Goal: Task Accomplishment & Management: Complete application form

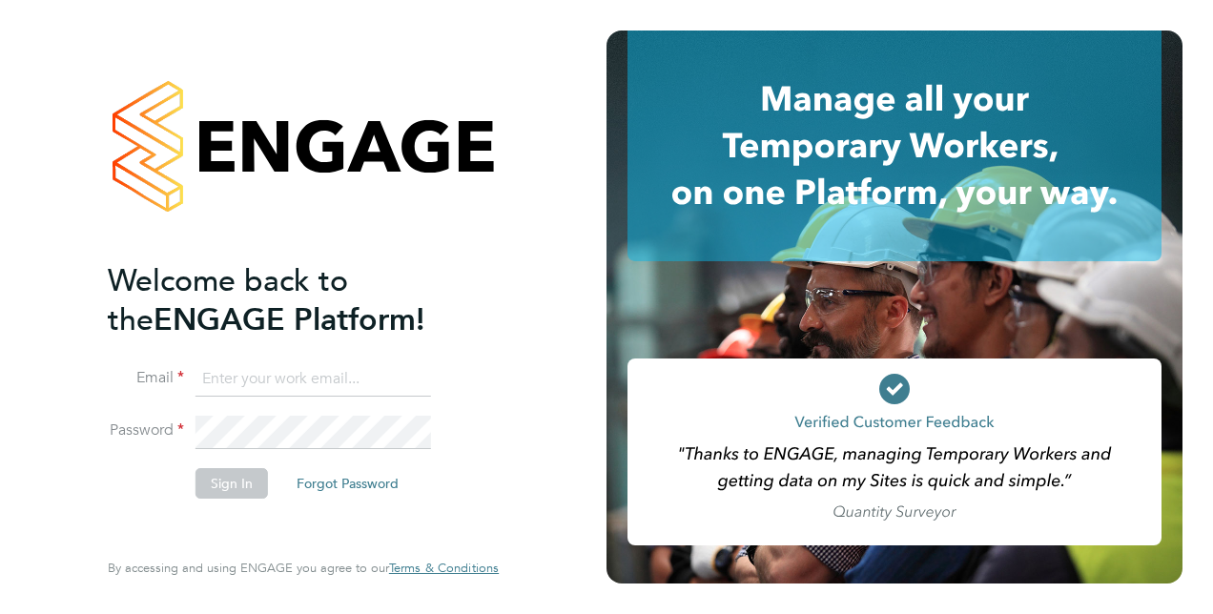
click at [293, 382] on input at bounding box center [313, 379] width 236 height 34
click at [278, 374] on input at bounding box center [313, 379] width 236 height 34
click at [215, 493] on button "Sign In" at bounding box center [231, 483] width 72 height 31
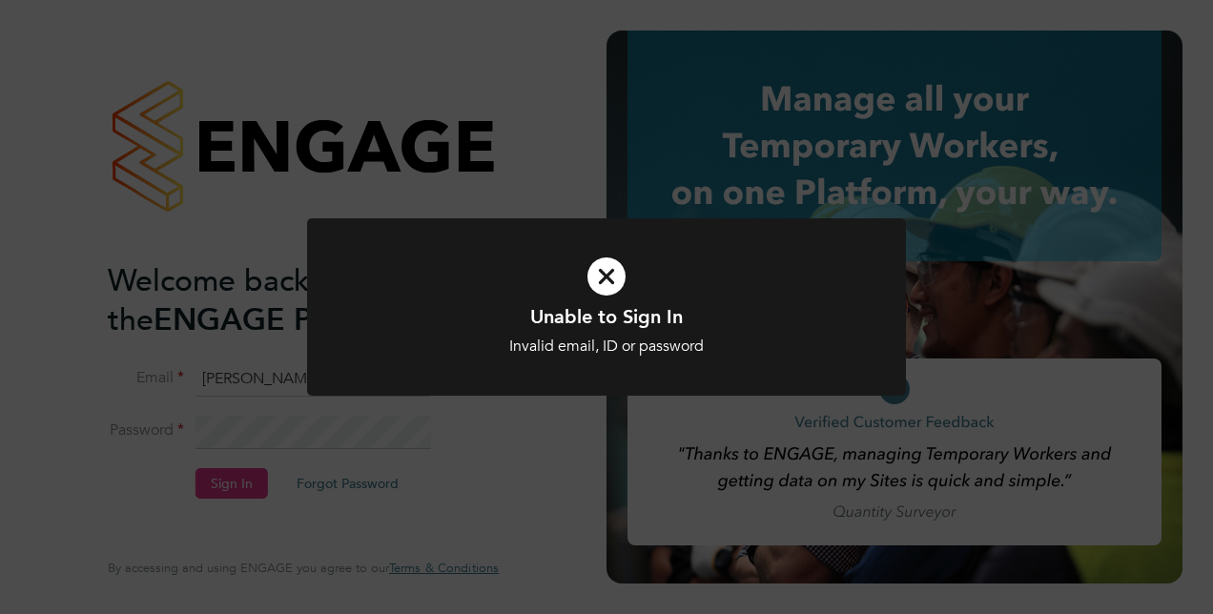
click at [620, 269] on icon at bounding box center [607, 276] width 496 height 74
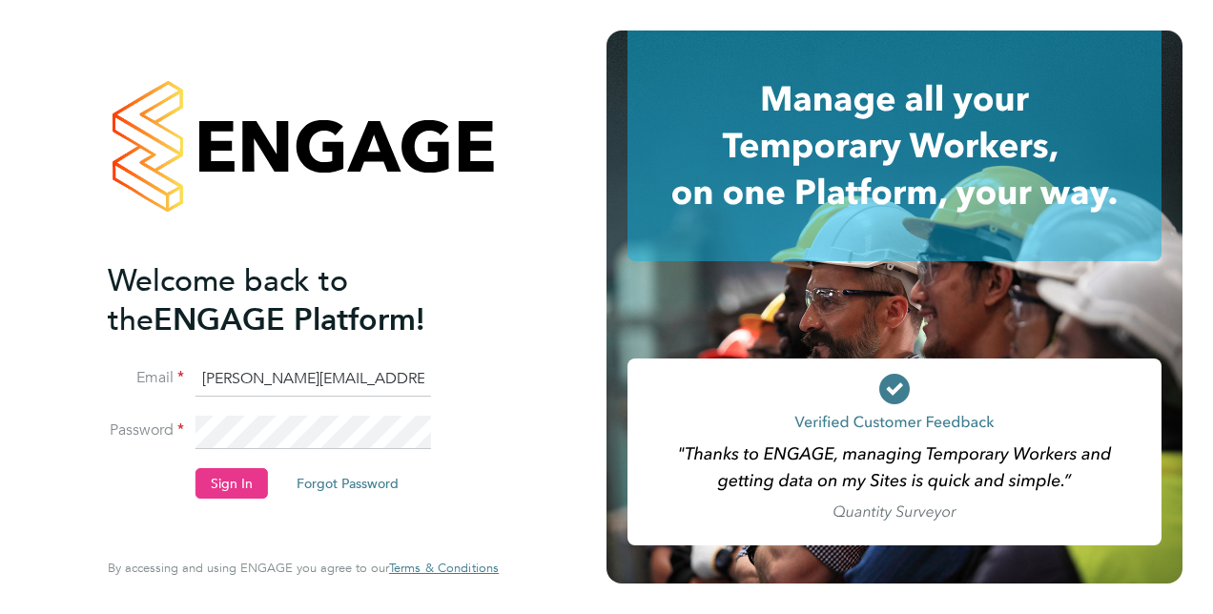
click at [395, 376] on input "[PERSON_NAME][EMAIL_ADDRESS][DOMAIN_NAME]" at bounding box center [313, 379] width 236 height 34
drag, startPoint x: 202, startPoint y: 380, endPoint x: 431, endPoint y: 394, distance: 229.3
click at [431, 394] on li "Email [PERSON_NAME].downkey2@justice.gov.u" at bounding box center [294, 388] width 372 height 53
type input "[EMAIL_ADDRESS][DOMAIN_NAME]"
click at [244, 488] on button "Sign In" at bounding box center [231, 483] width 72 height 31
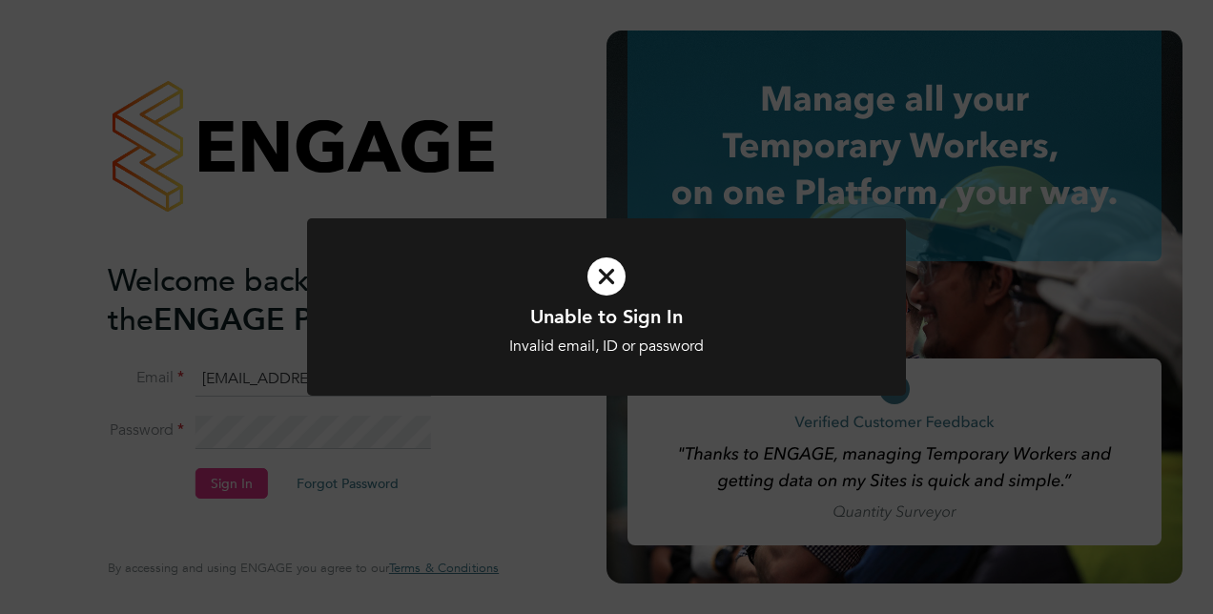
click at [612, 275] on icon at bounding box center [607, 276] width 496 height 74
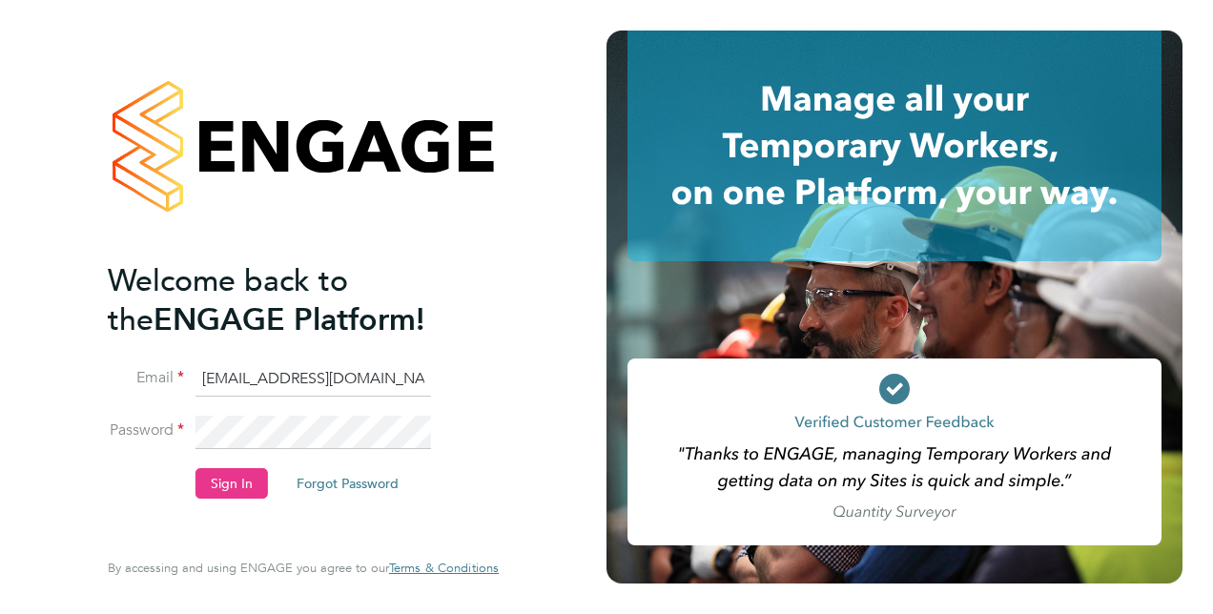
click at [190, 433] on li "Password" at bounding box center [294, 442] width 372 height 52
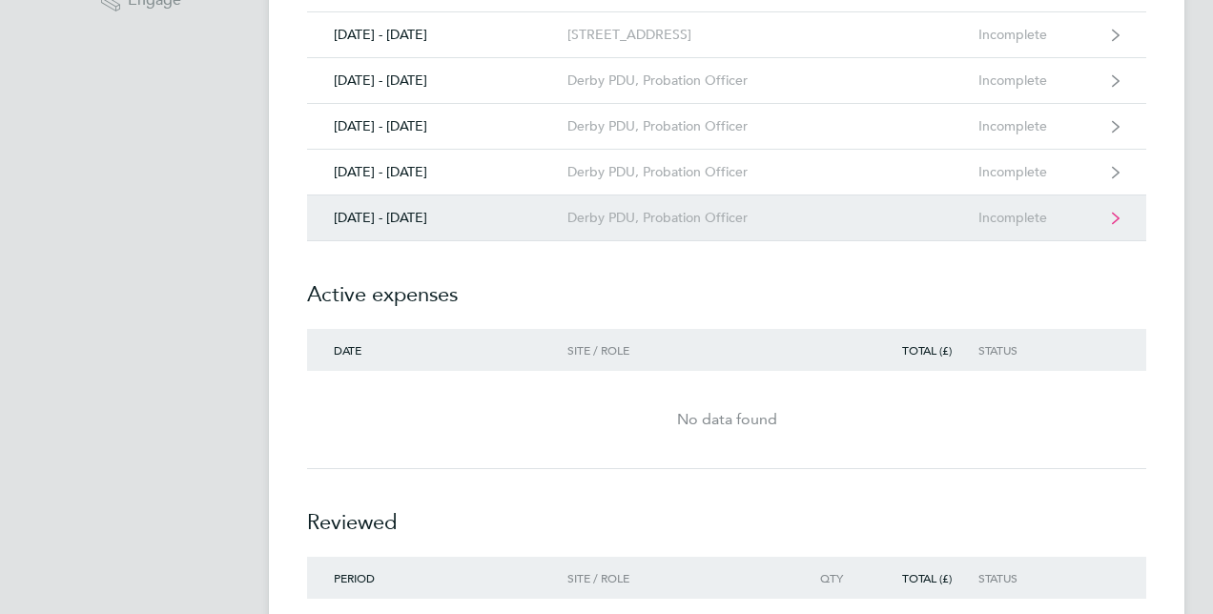
scroll to position [500, 0]
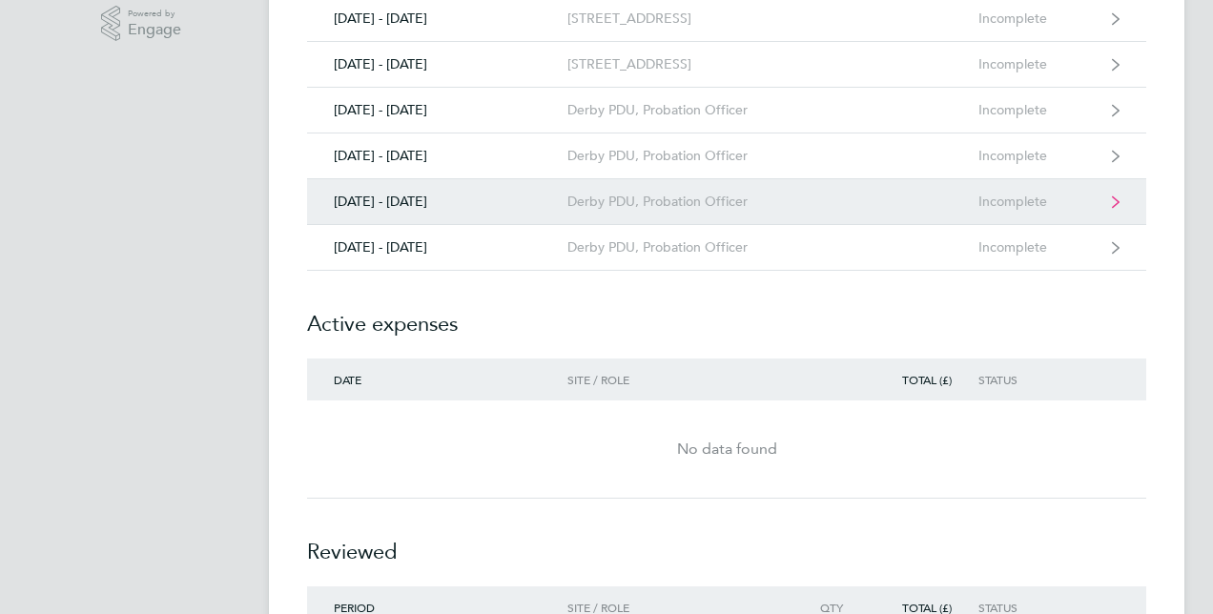
click at [1118, 202] on icon at bounding box center [1116, 201] width 8 height 13
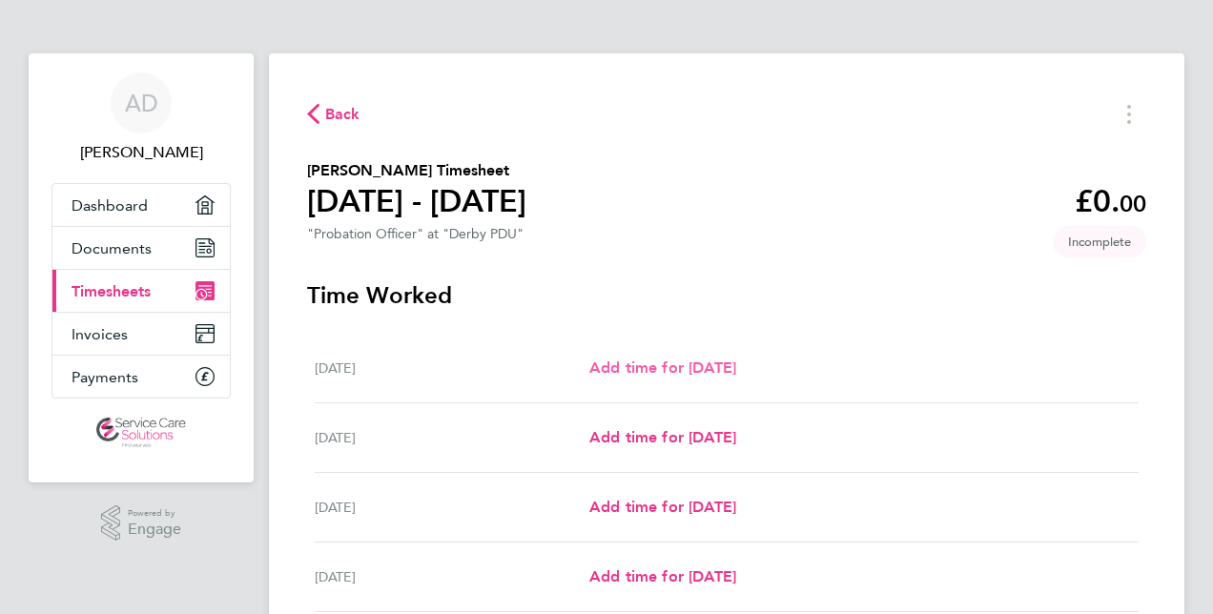
click at [736, 362] on span "Add time for Mon 22 Sep" at bounding box center [662, 368] width 147 height 18
select select "30"
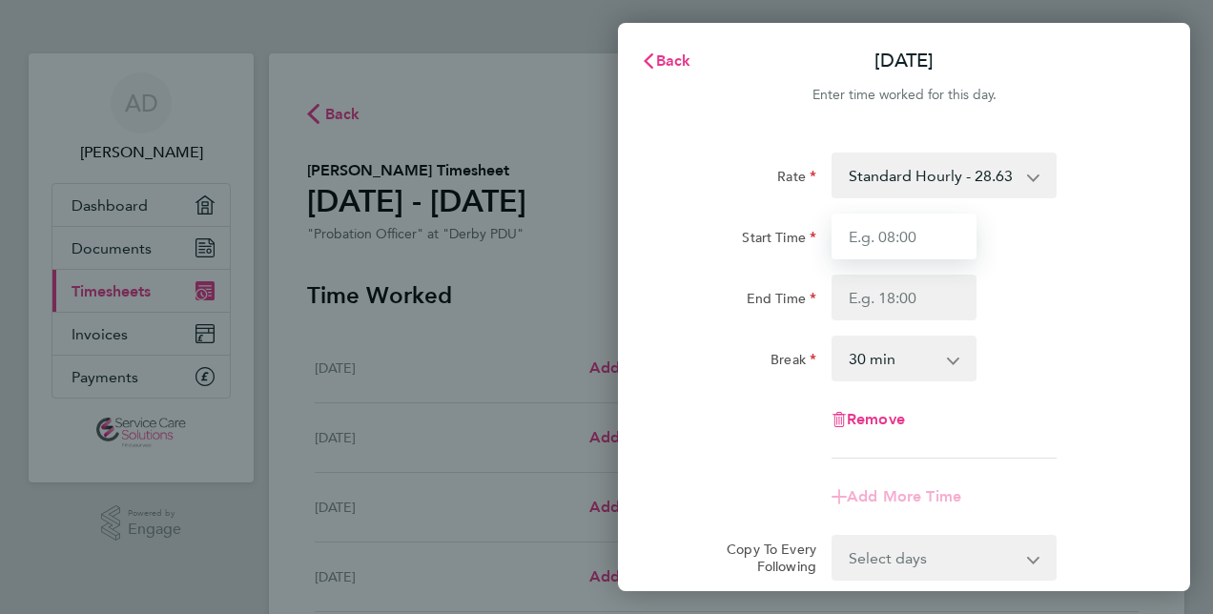
click at [932, 235] on input "Start Time" at bounding box center [904, 237] width 145 height 46
type input "06:30"
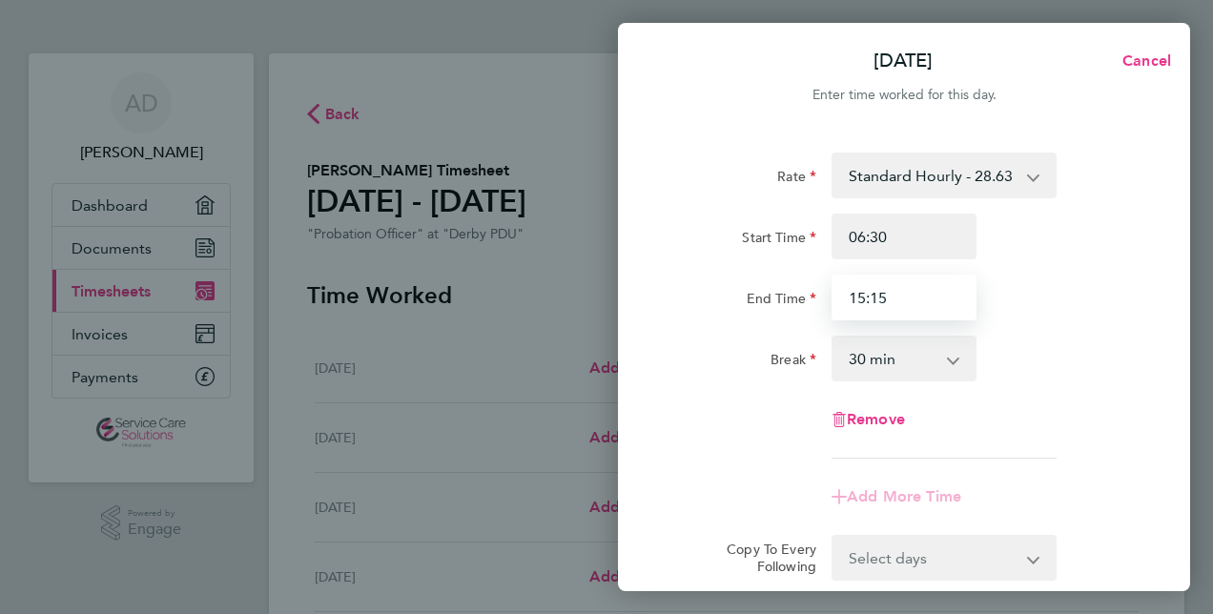
type input "15:15"
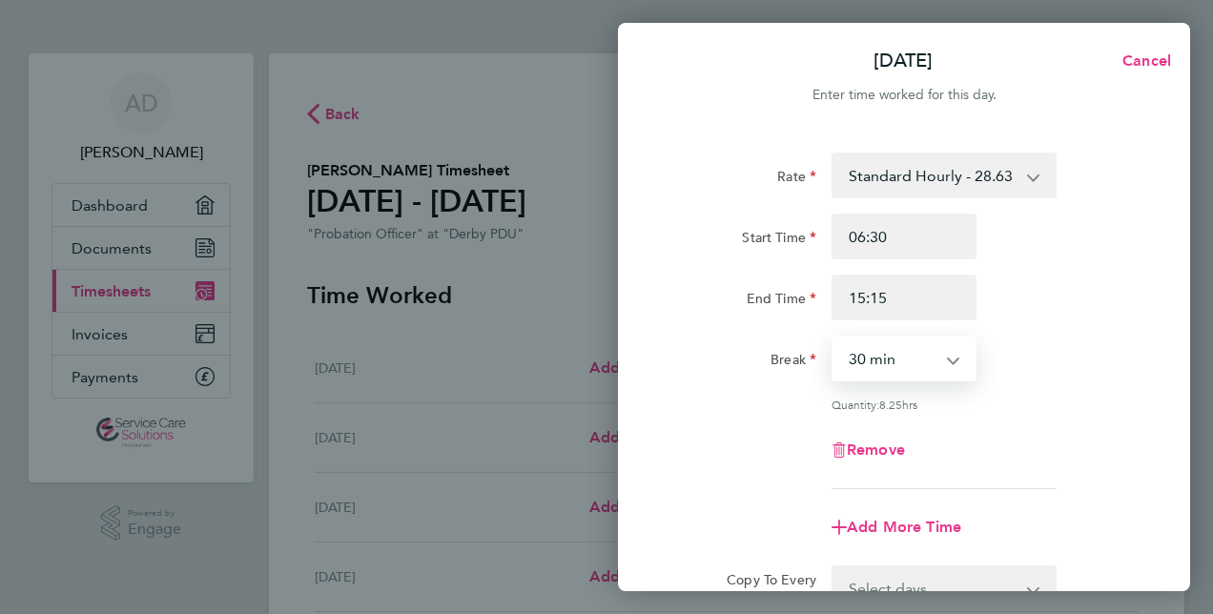
click at [884, 356] on select "0 min 15 min 30 min 45 min 60 min 75 min 90 min" at bounding box center [892, 359] width 118 height 42
select select "90"
click at [833, 338] on select "0 min 15 min 30 min 45 min 60 min 75 min 90 min" at bounding box center [892, 359] width 118 height 42
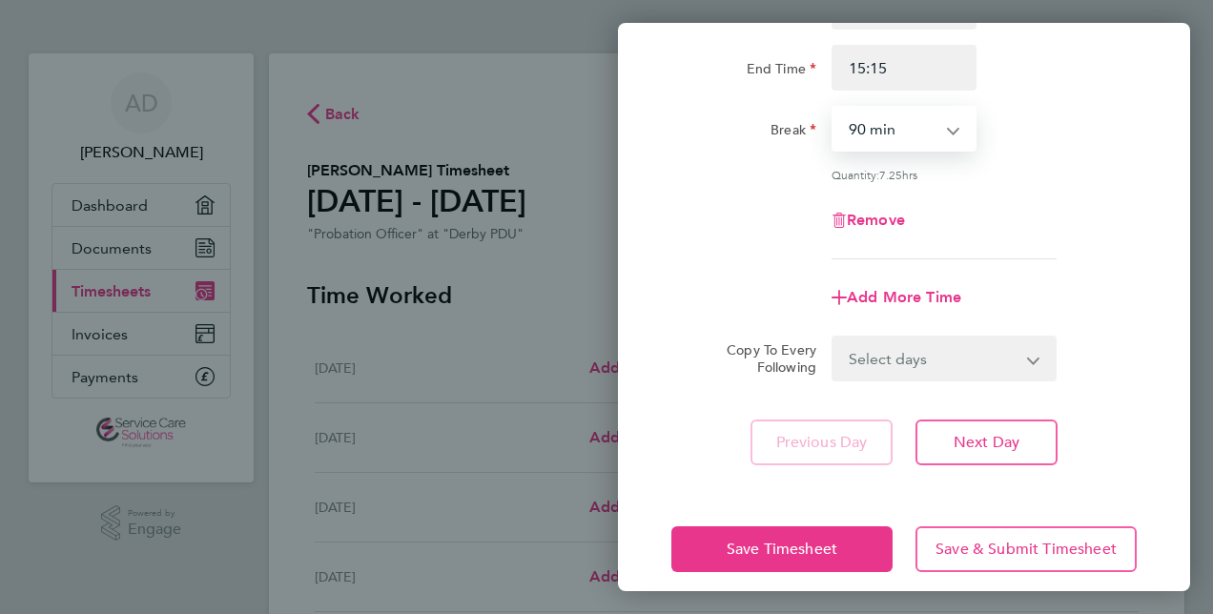
scroll to position [247, 0]
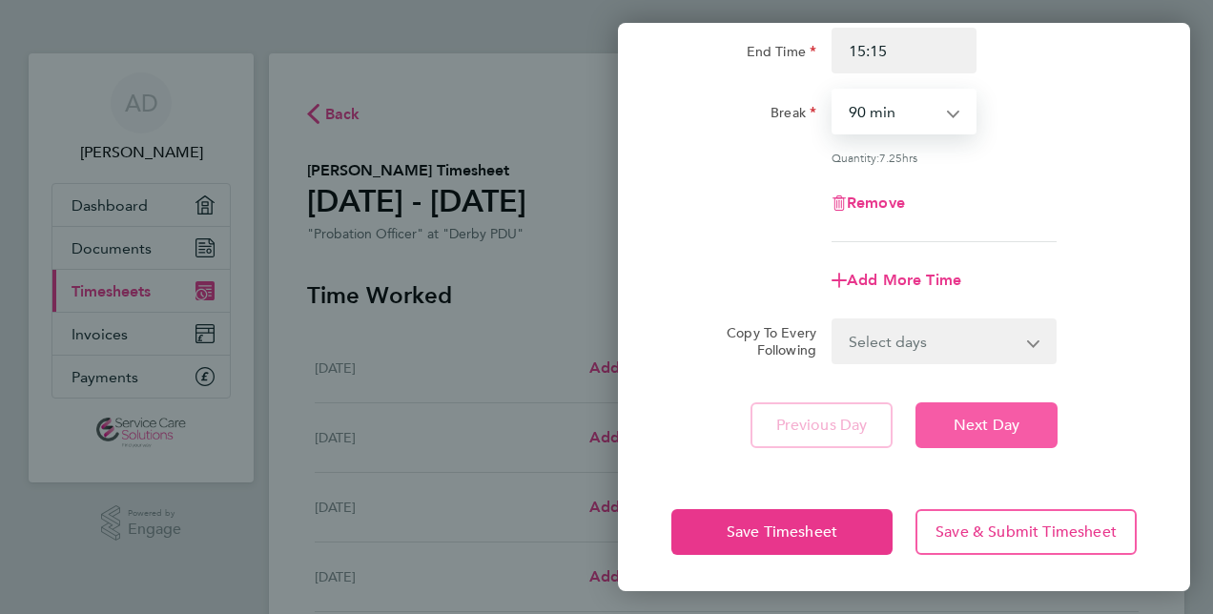
click at [988, 422] on span "Next Day" at bounding box center [987, 425] width 66 height 19
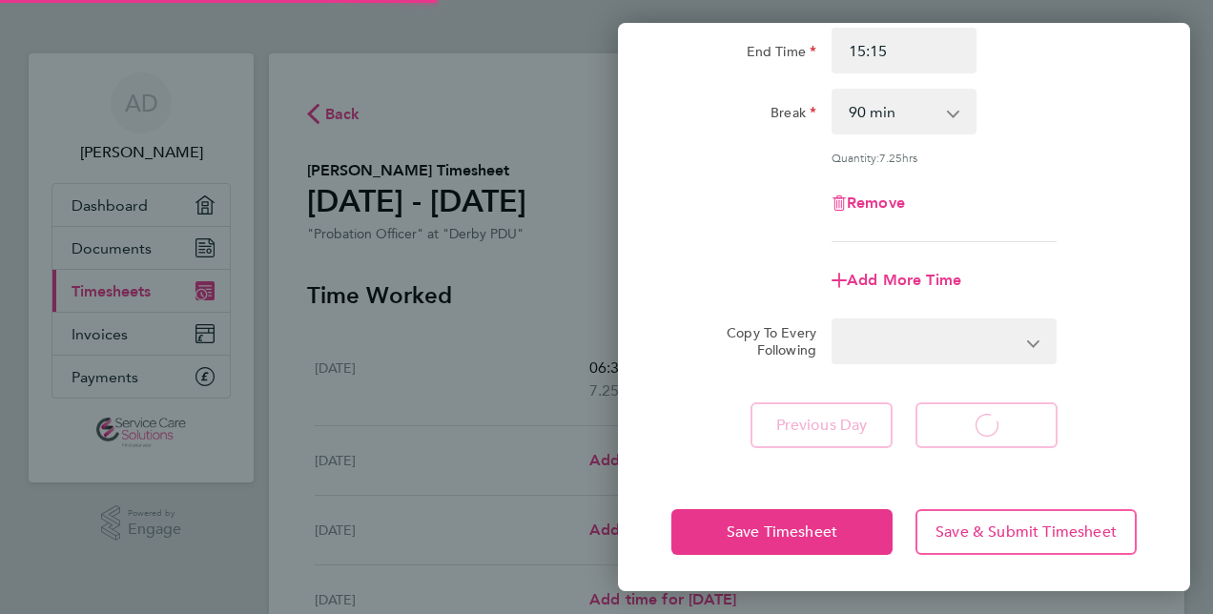
select select "30"
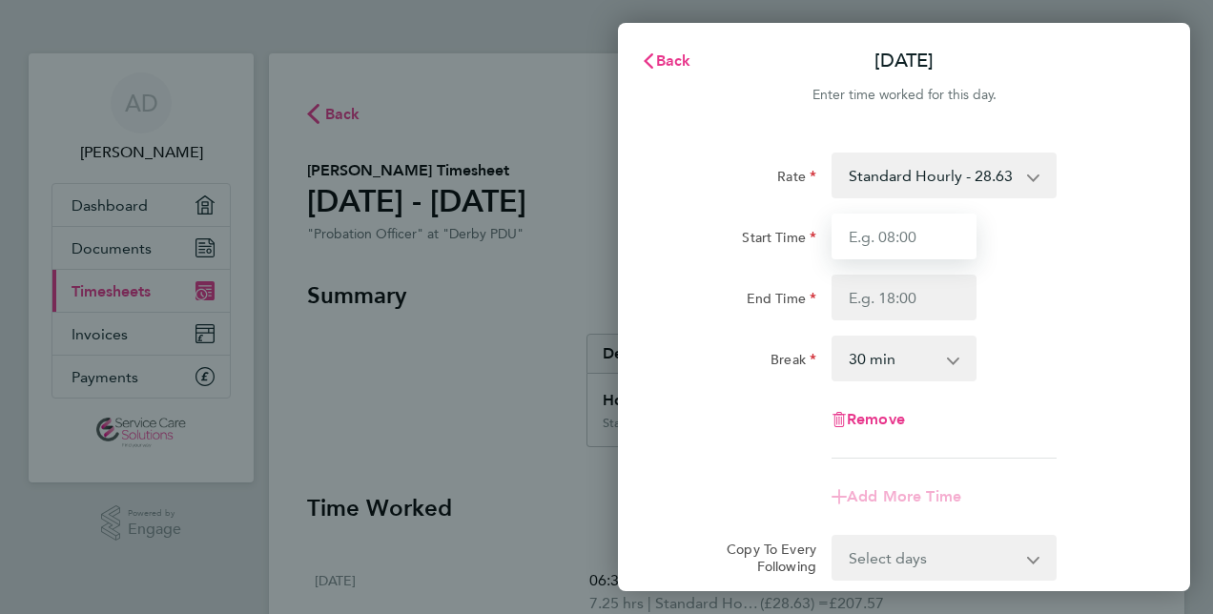
click at [893, 239] on input "Start Time" at bounding box center [904, 237] width 145 height 46
type input "08:00"
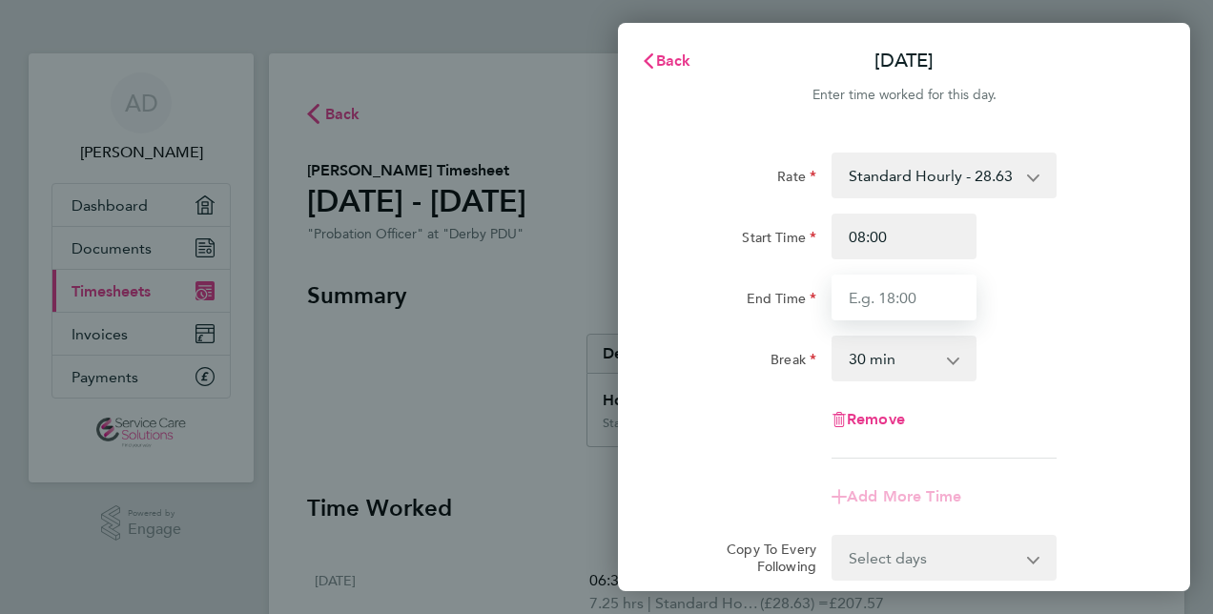
click at [887, 298] on input "End Time" at bounding box center [904, 298] width 145 height 46
click at [932, 296] on input "End Time" at bounding box center [904, 298] width 145 height 46
type input "18:00"
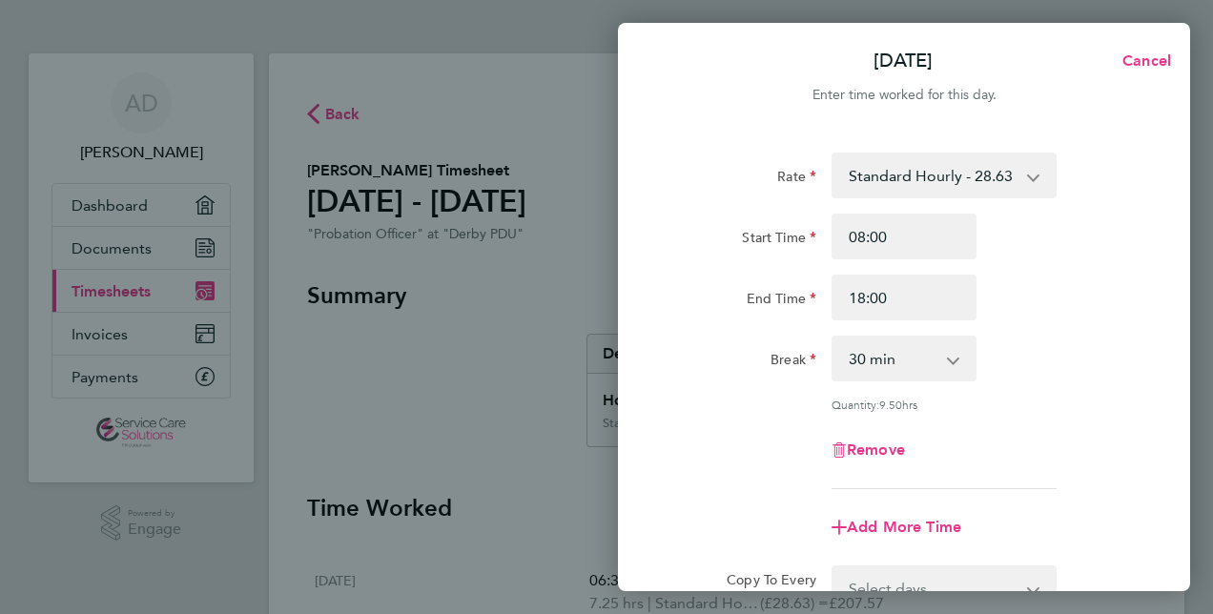
click at [827, 399] on div "Rate Standard Hourly - 28.63 Start Time 08:00 End Time 18:00 Break 0 min 15 min…" at bounding box center [903, 321] width 465 height 337
click at [873, 361] on select "0 min 15 min 30 min 45 min 60 min 75 min 90 min" at bounding box center [892, 359] width 118 height 42
select select "60"
click at [833, 338] on select "0 min 15 min 30 min 45 min 60 min 75 min 90 min" at bounding box center [892, 359] width 118 height 42
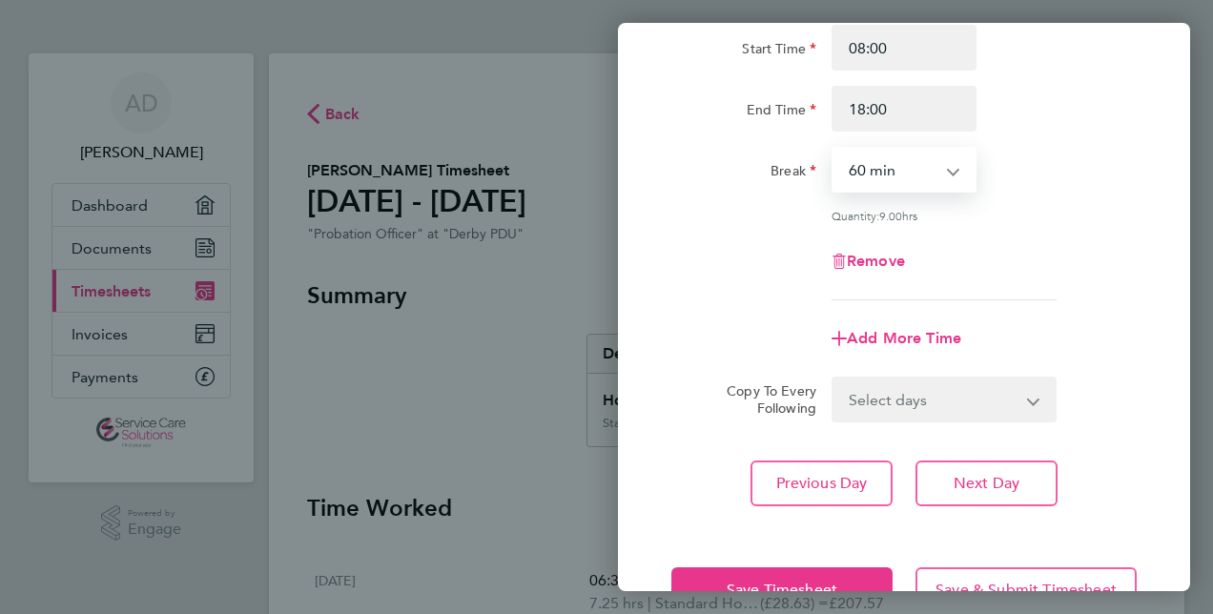
scroll to position [191, 0]
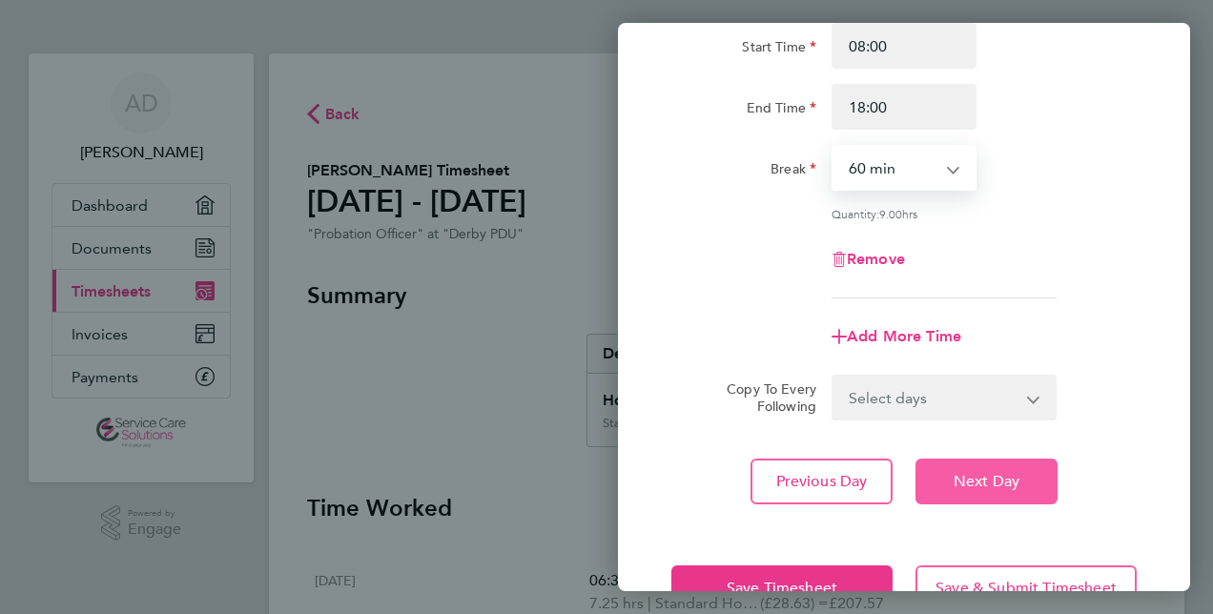
click at [961, 479] on span "Next Day" at bounding box center [987, 481] width 66 height 19
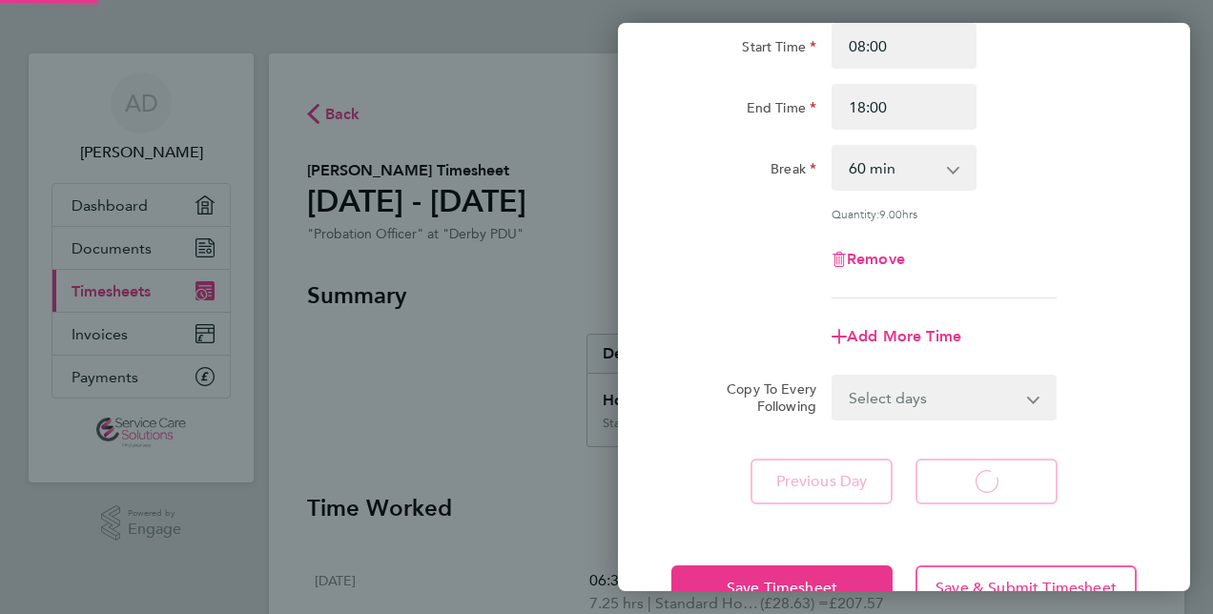
select select "30"
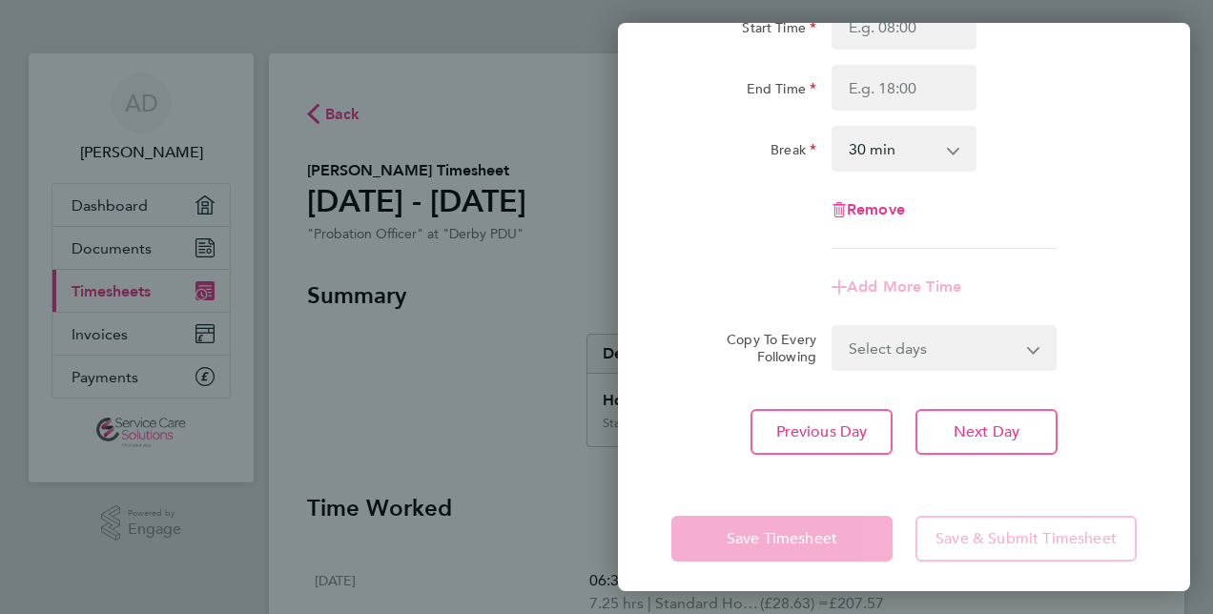
scroll to position [217, 0]
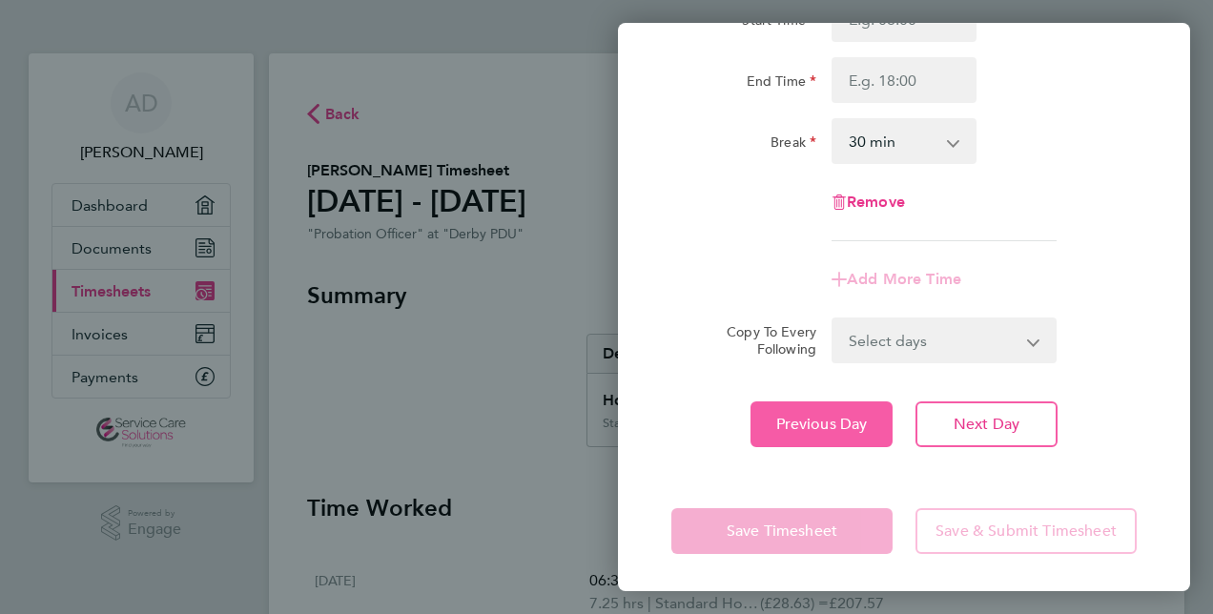
click at [794, 422] on span "Previous Day" at bounding box center [822, 424] width 92 height 19
select select "60"
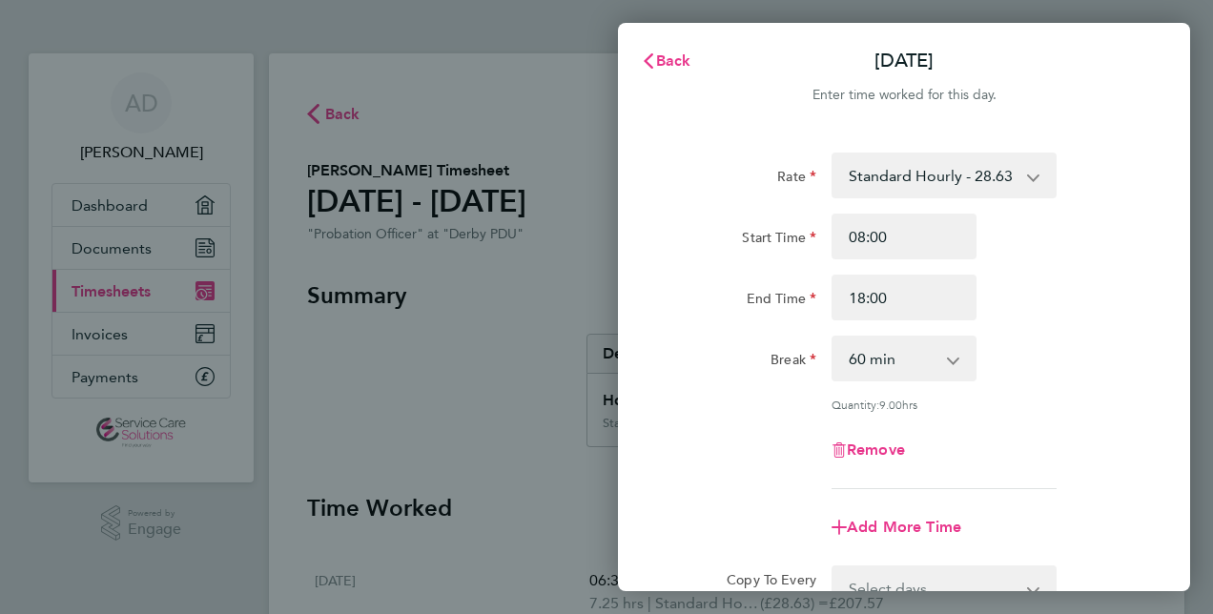
click at [872, 364] on select "0 min 15 min 30 min 45 min 60 min 75 min 90 min" at bounding box center [892, 359] width 118 height 42
click at [833, 338] on select "0 min 15 min 30 min 45 min 60 min 75 min 90 min" at bounding box center [892, 359] width 118 height 42
click at [685, 57] on span "Back" at bounding box center [673, 60] width 35 height 18
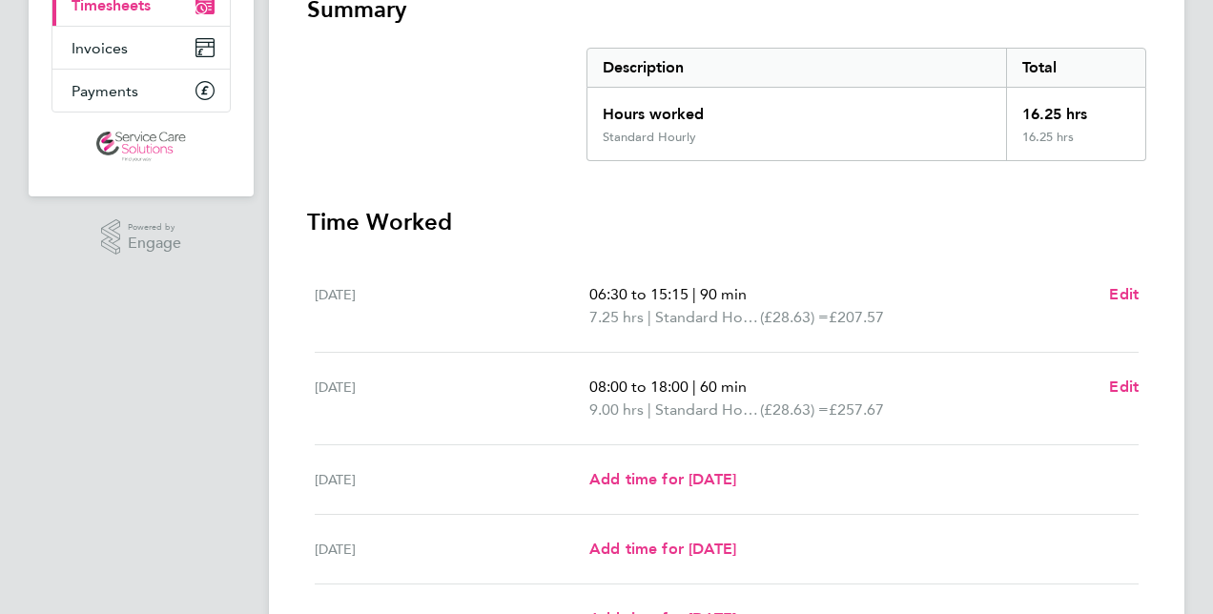
scroll to position [381, 0]
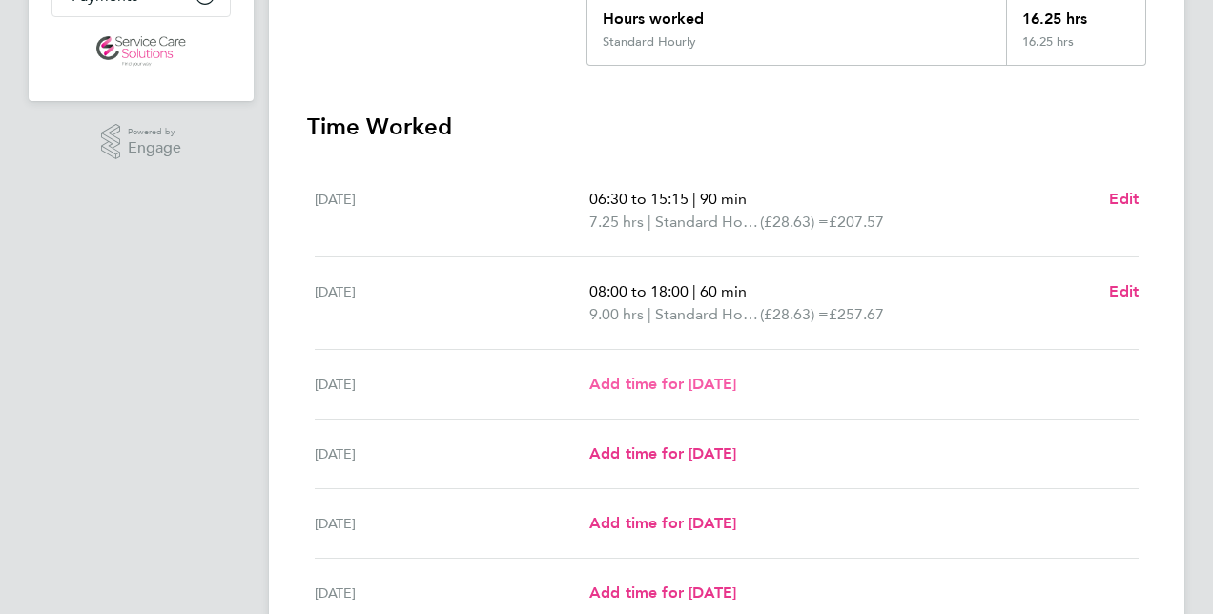
click at [711, 385] on span "Add time for Wed 24 Sep" at bounding box center [662, 384] width 147 height 18
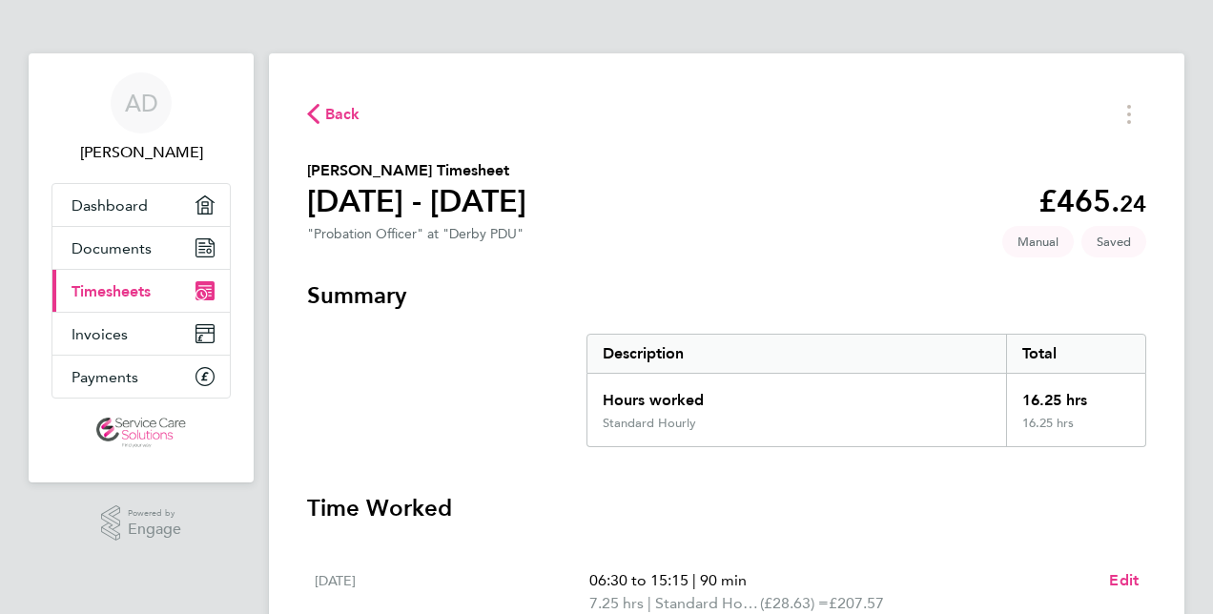
select select "30"
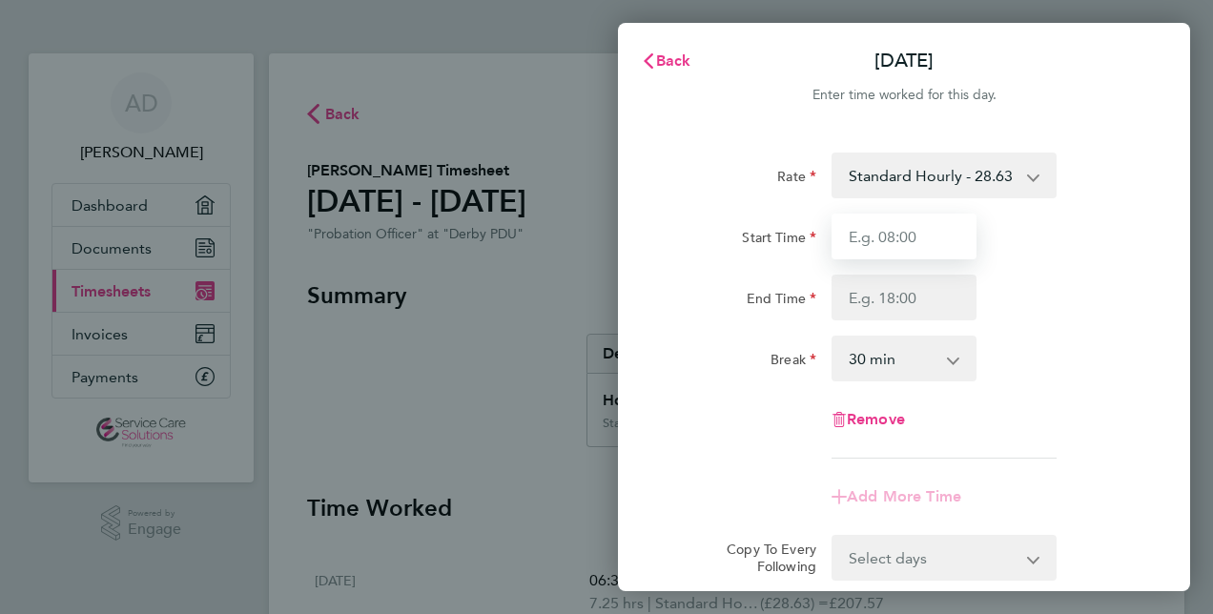
click at [920, 240] on input "Start Time" at bounding box center [904, 237] width 145 height 46
type input "08:00"
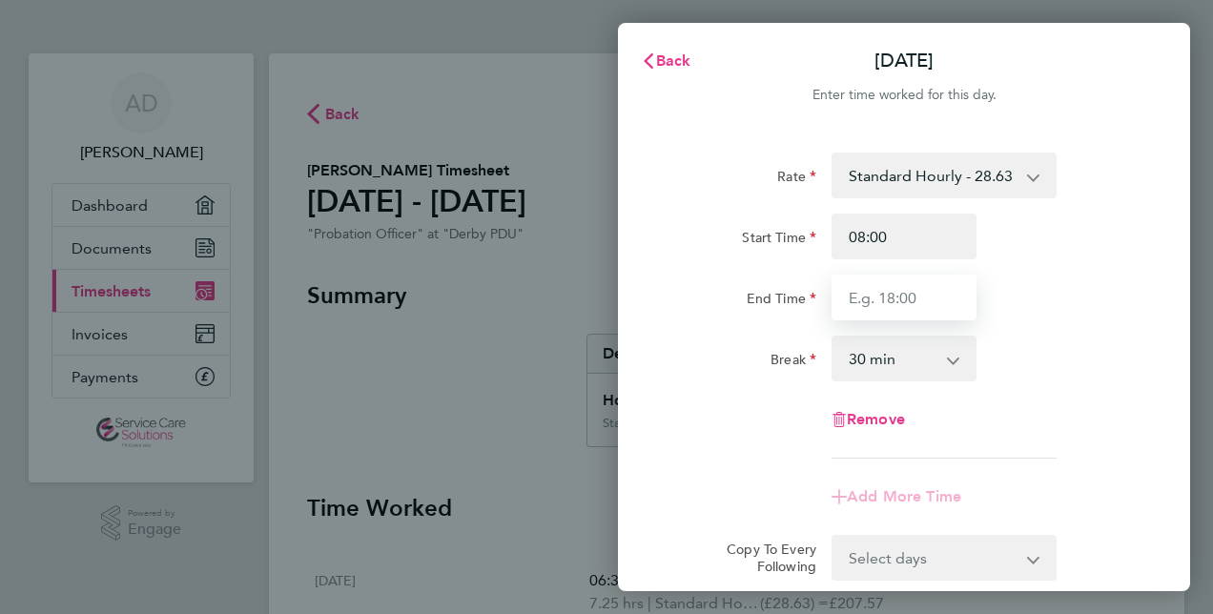
type input "18:00"
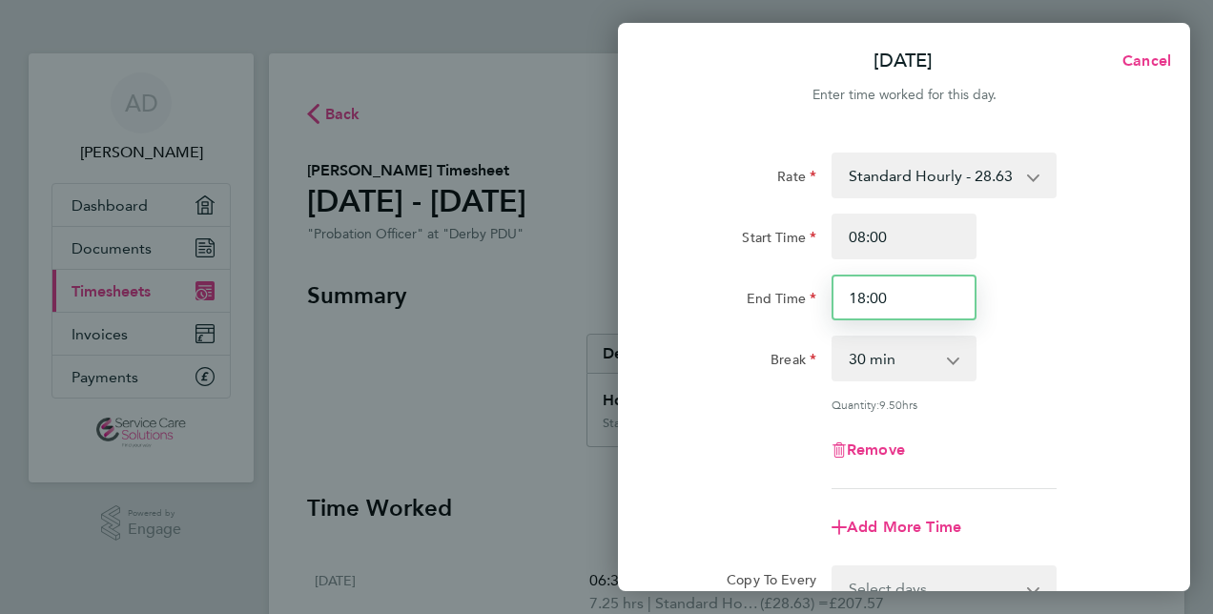
drag, startPoint x: 898, startPoint y: 298, endPoint x: 851, endPoint y: 299, distance: 47.7
click at [851, 299] on input "18:00" at bounding box center [904, 298] width 145 height 46
type input "16:30"
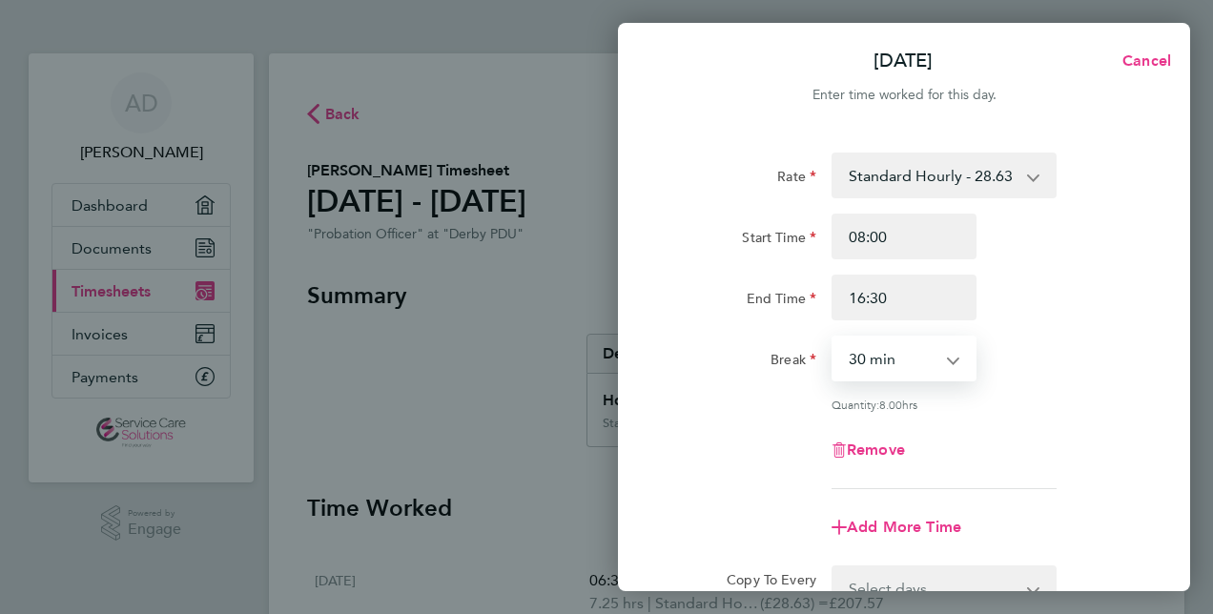
click at [871, 364] on select "0 min 15 min 30 min 45 min 60 min 75 min 90 min" at bounding box center [892, 359] width 118 height 42
click at [741, 420] on div "Rate Standard Hourly - 28.63 Start Time 08:00 End Time 16:30 Break 0 min 15 min…" at bounding box center [903, 321] width 465 height 337
click at [908, 360] on select "0 min 15 min 30 min 45 min 60 min 75 min 90 min" at bounding box center [892, 359] width 118 height 42
select select "60"
click at [833, 338] on select "0 min 15 min 30 min 45 min 60 min 75 min 90 min" at bounding box center [892, 359] width 118 height 42
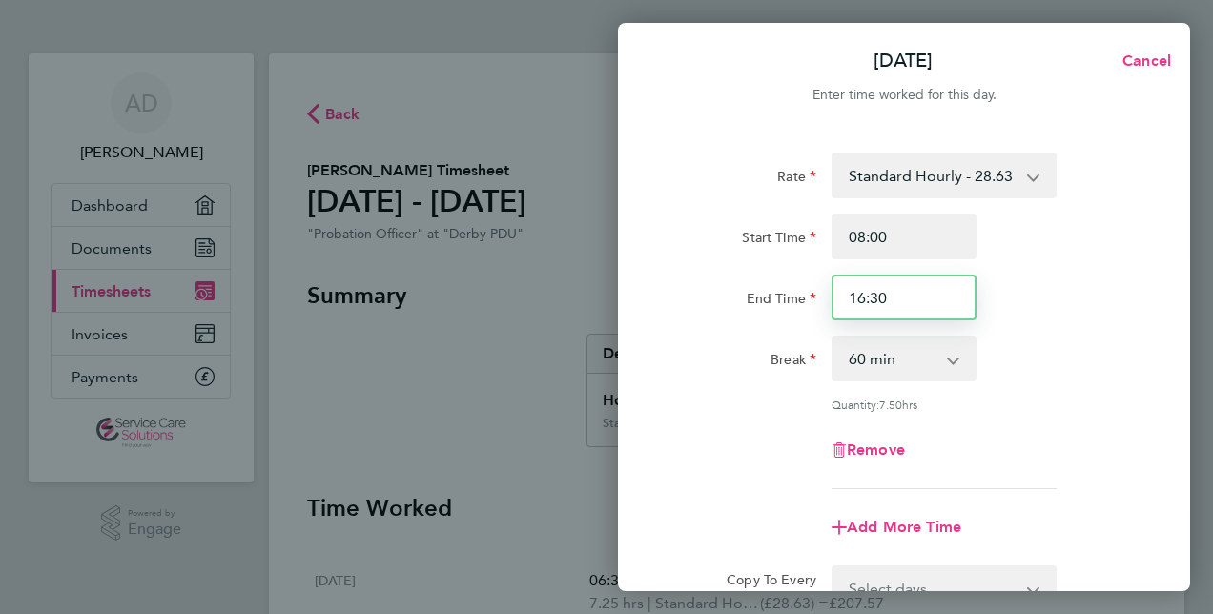
drag, startPoint x: 891, startPoint y: 302, endPoint x: 872, endPoint y: 301, distance: 19.1
click at [872, 301] on input "16:30" at bounding box center [904, 298] width 145 height 46
type input "16:15"
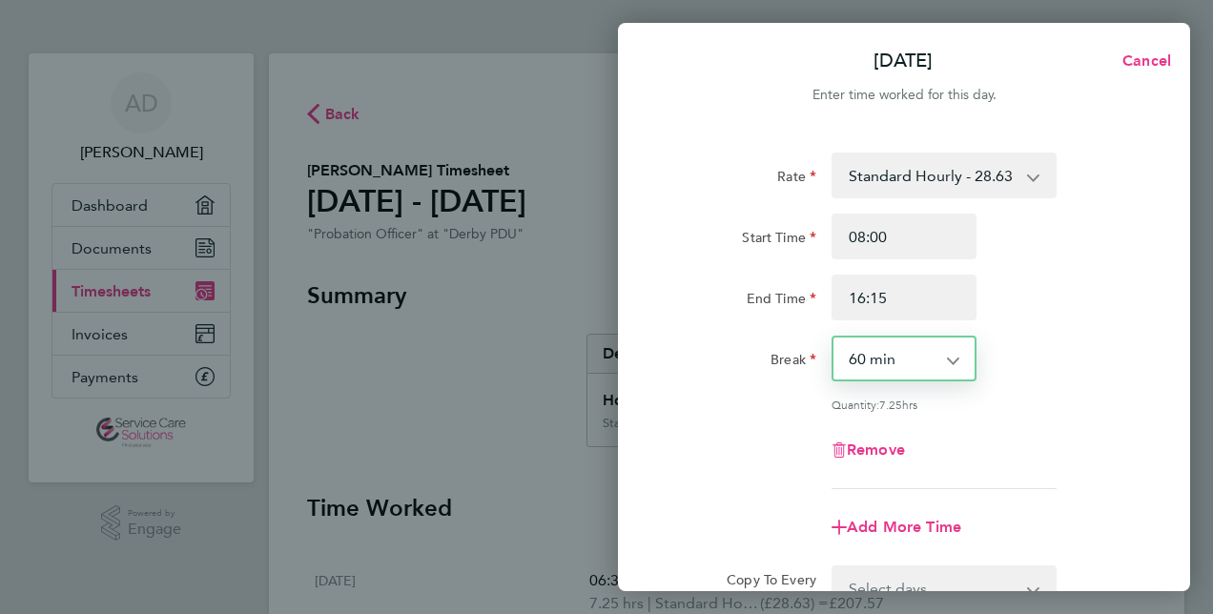
click at [875, 369] on select "0 min 15 min 30 min 45 min 60 min 75 min 90 min" at bounding box center [892, 359] width 118 height 42
click at [833, 338] on select "0 min 15 min 30 min 45 min 60 min 75 min 90 min" at bounding box center [892, 359] width 118 height 42
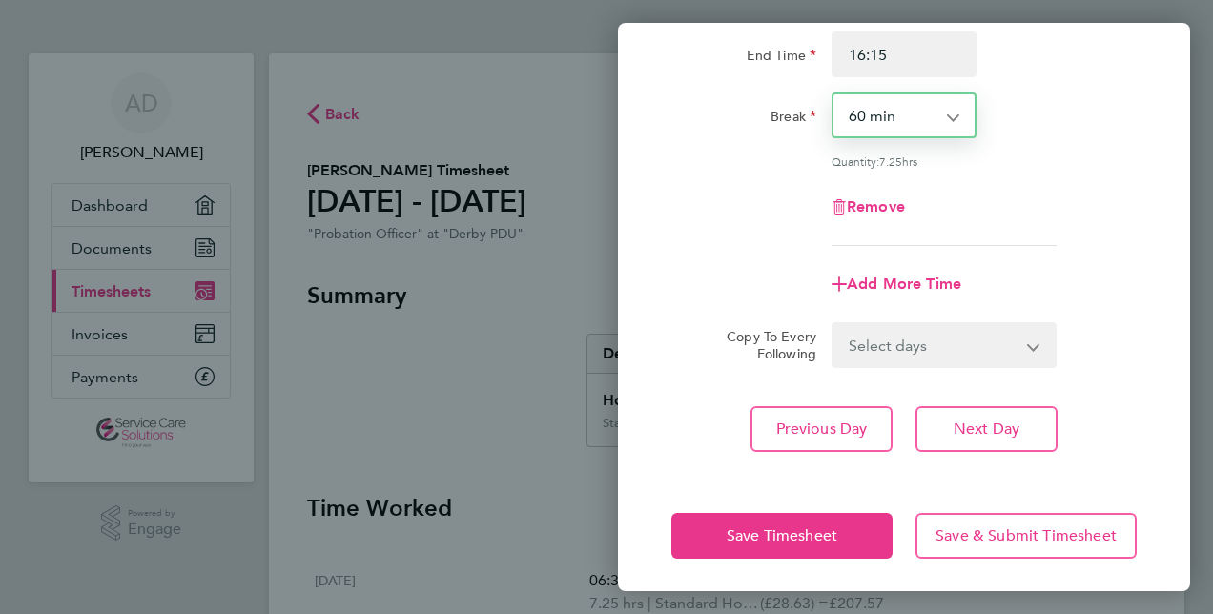
scroll to position [247, 0]
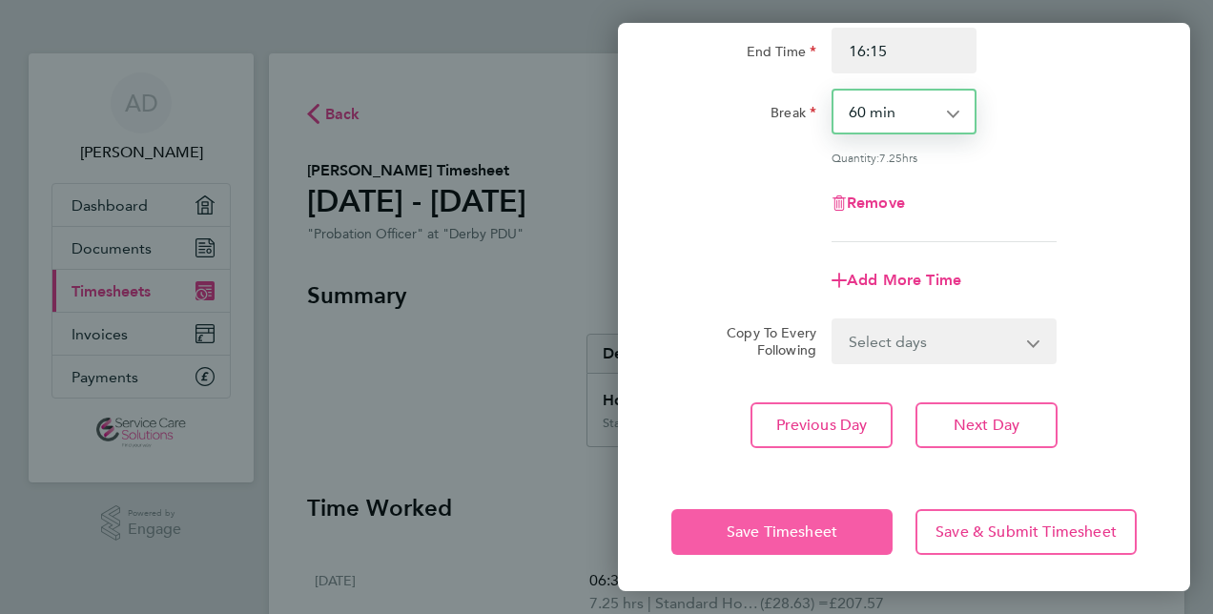
click at [797, 528] on span "Save Timesheet" at bounding box center [782, 532] width 111 height 19
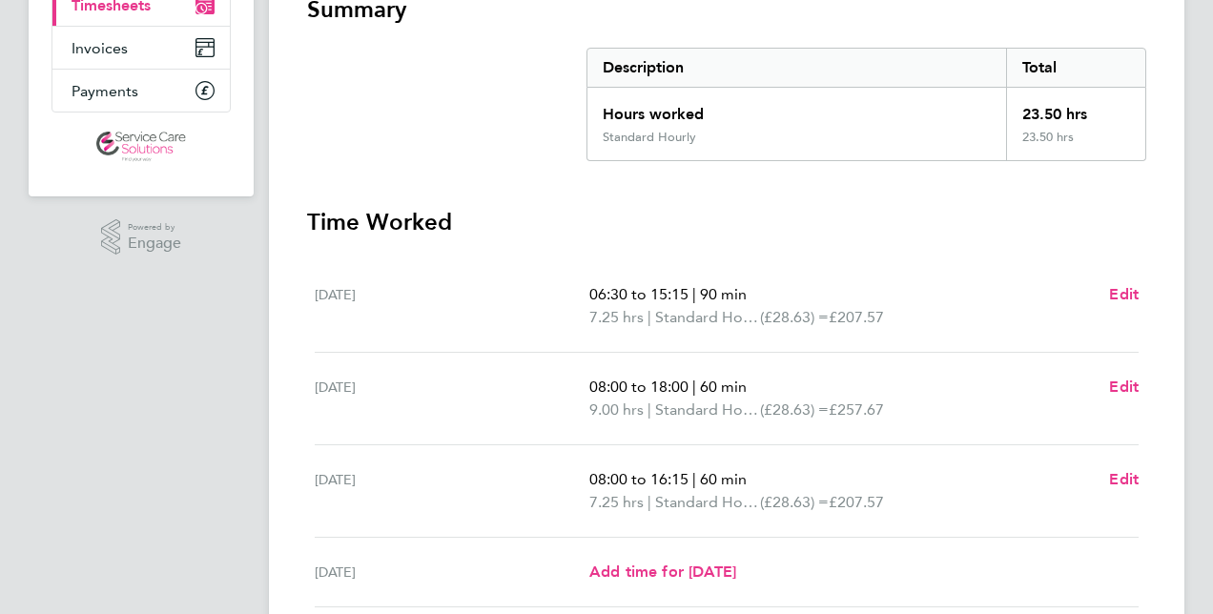
scroll to position [381, 0]
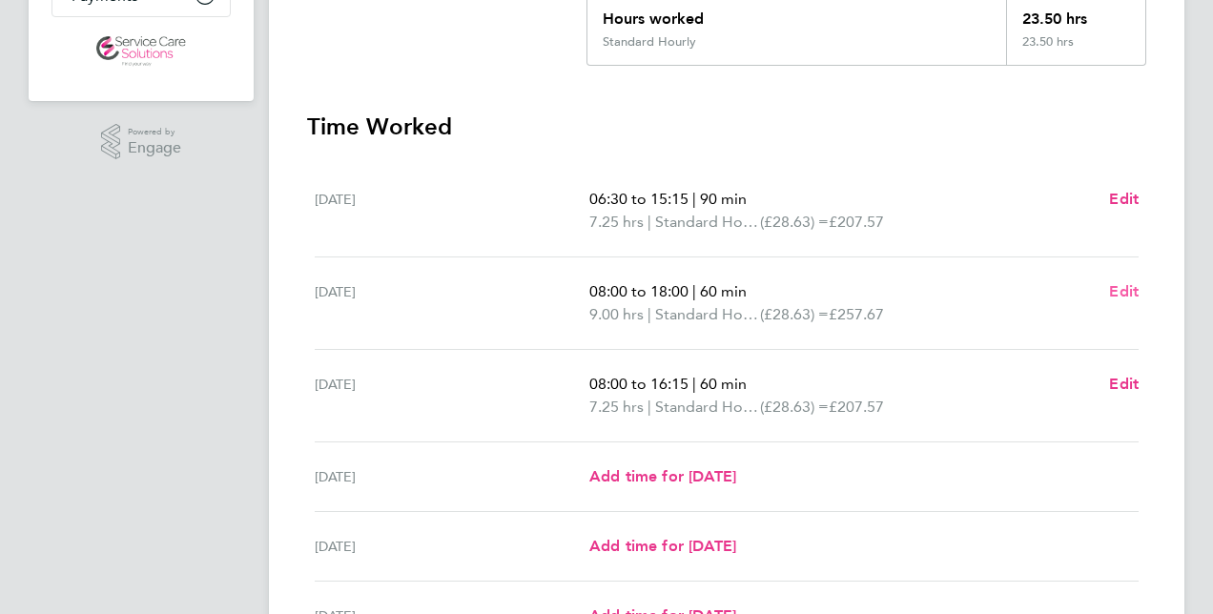
click at [1121, 297] on span "Edit" at bounding box center [1124, 291] width 30 height 18
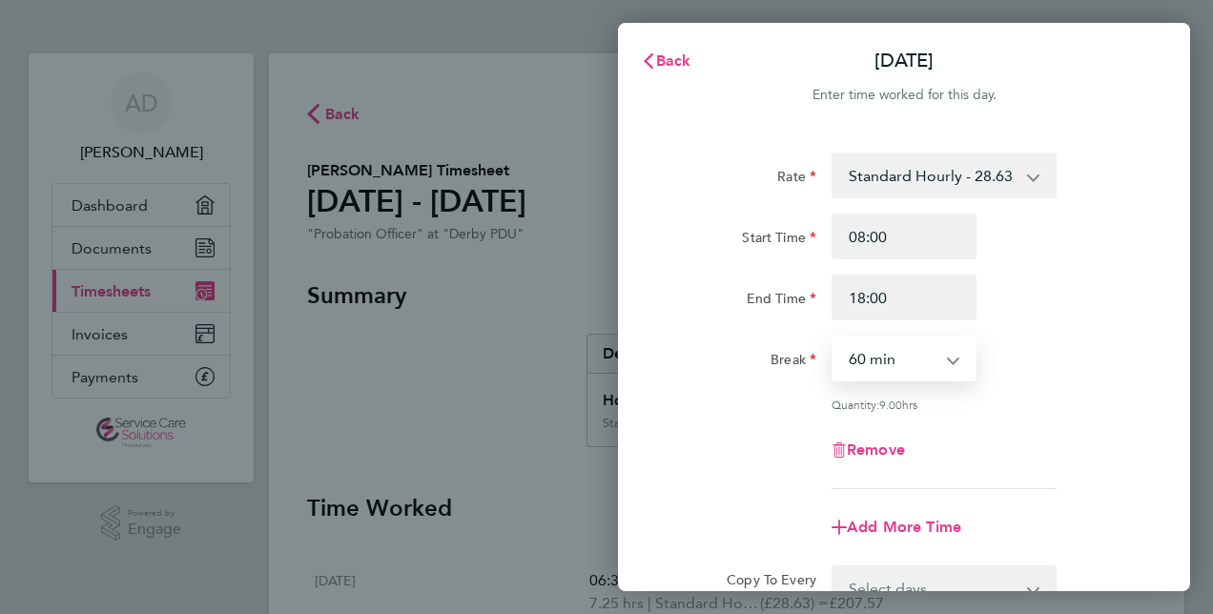
click at [905, 357] on select "0 min 15 min 30 min 45 min 60 min 75 min 90 min" at bounding box center [892, 359] width 118 height 42
select select "90"
click at [833, 338] on select "0 min 15 min 30 min 45 min 60 min 75 min 90 min" at bounding box center [892, 359] width 118 height 42
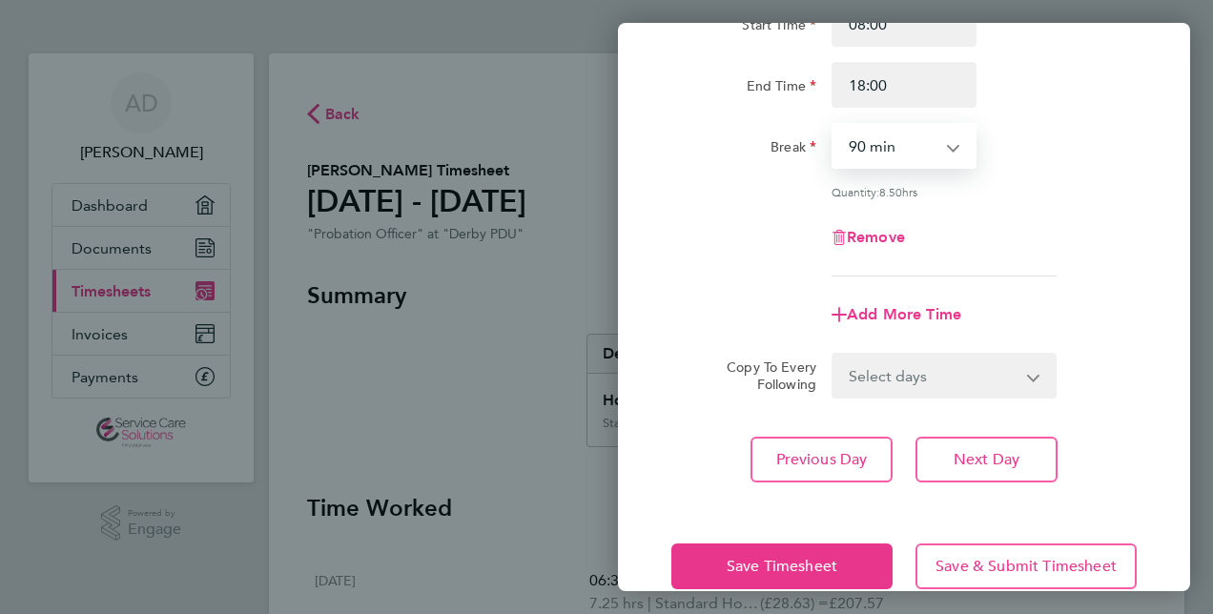
scroll to position [247, 0]
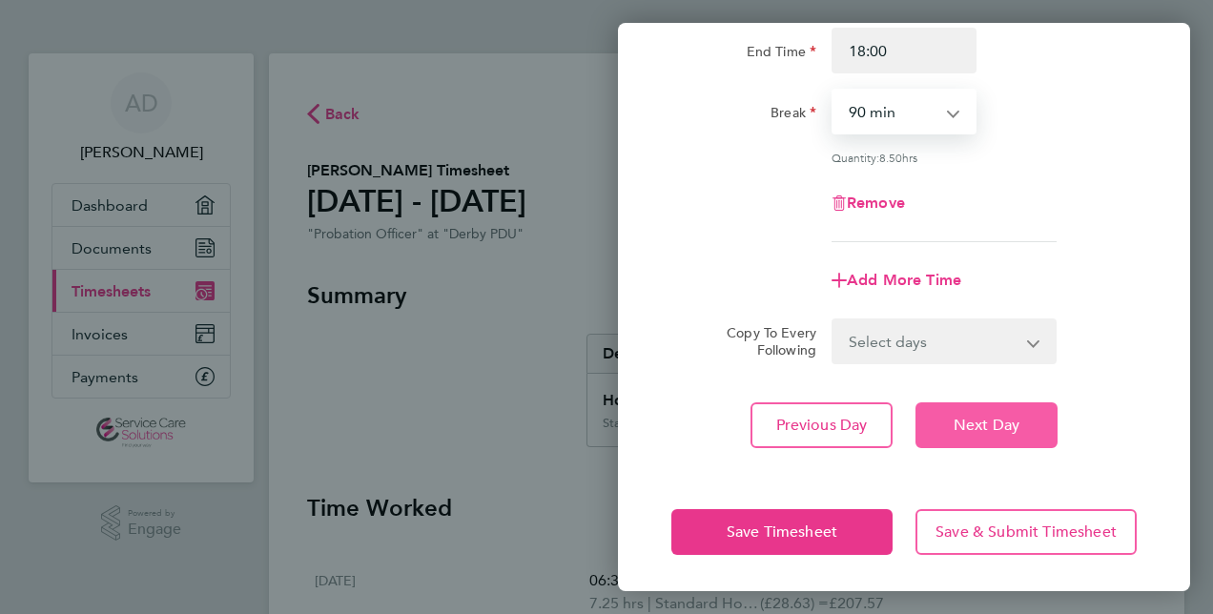
click at [955, 422] on span "Next Day" at bounding box center [987, 425] width 66 height 19
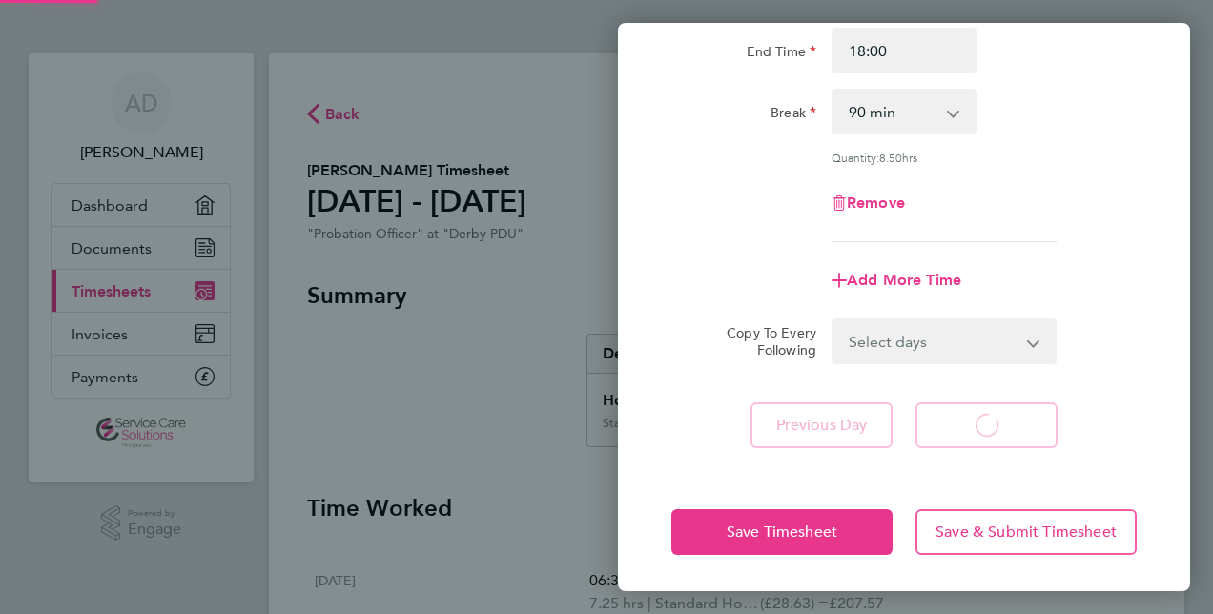
select select "60"
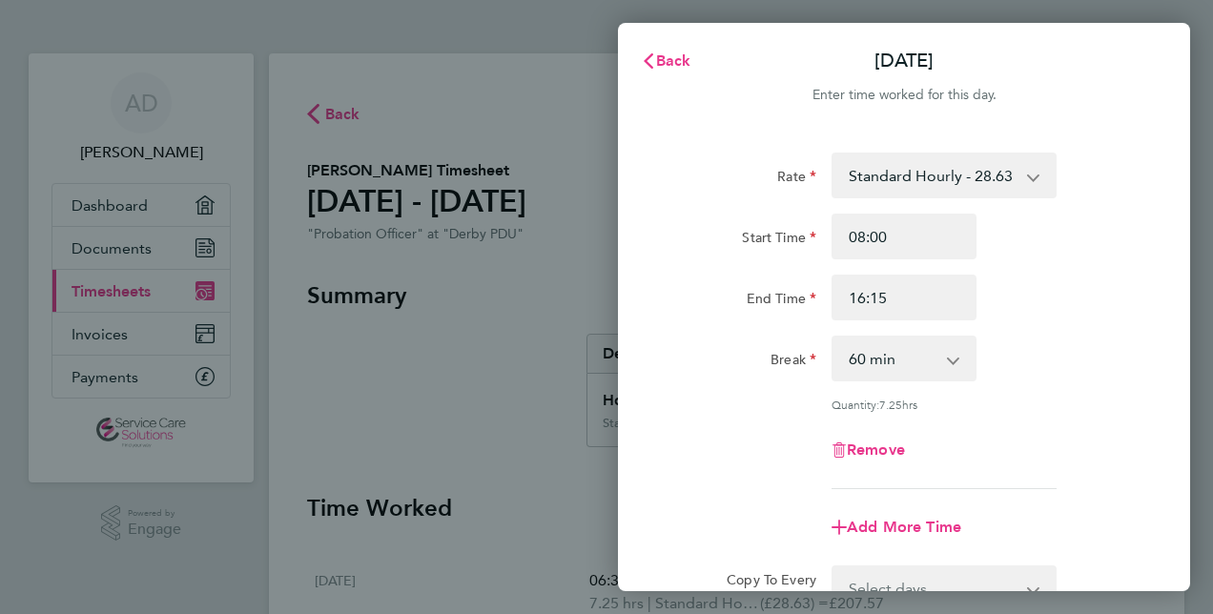
click at [877, 359] on select "0 min 15 min 30 min 45 min 60 min 75 min 90 min" at bounding box center [892, 359] width 118 height 42
select select "90"
click at [833, 338] on select "0 min 15 min 30 min 45 min 60 min 75 min 90 min" at bounding box center [892, 359] width 118 height 42
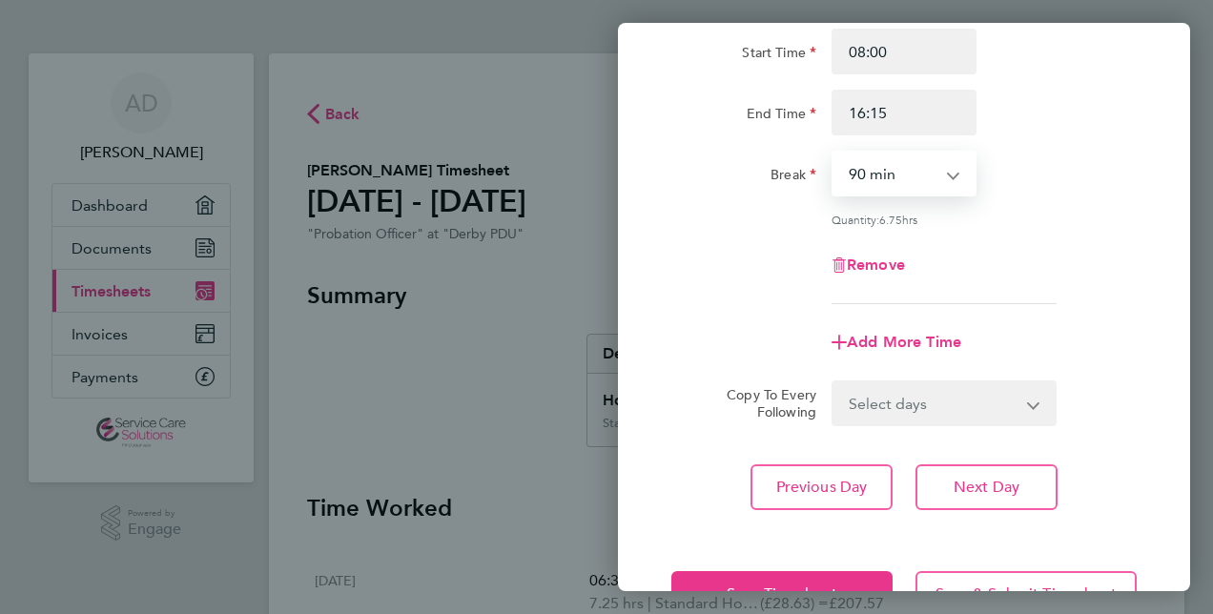
scroll to position [247, 0]
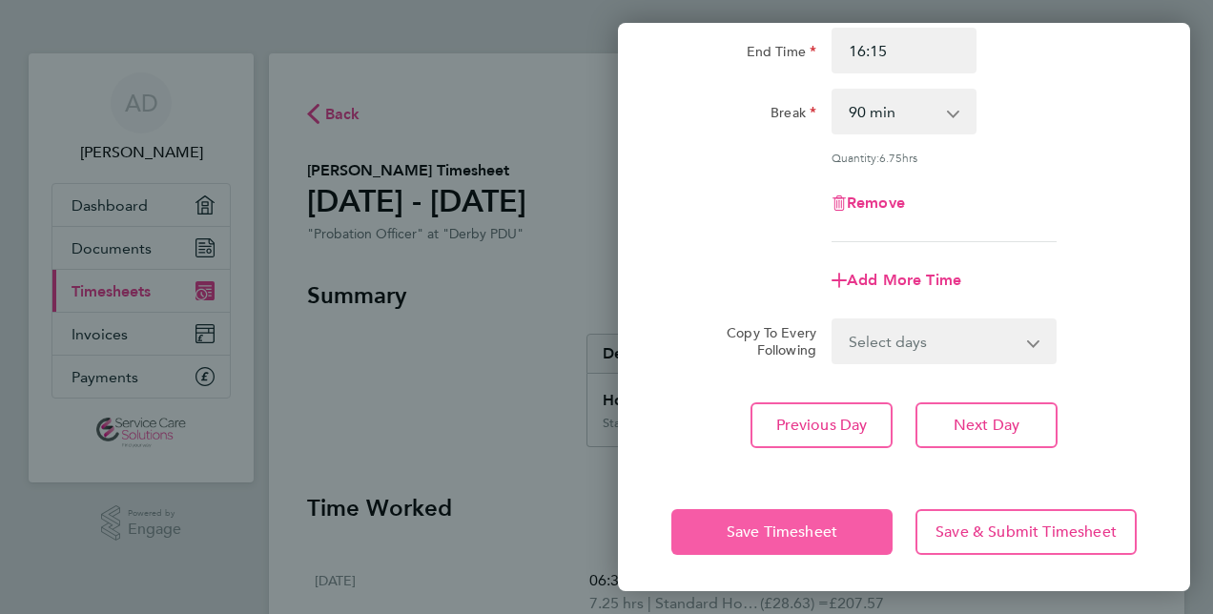
click at [837, 526] on span "Save Timesheet" at bounding box center [782, 532] width 111 height 19
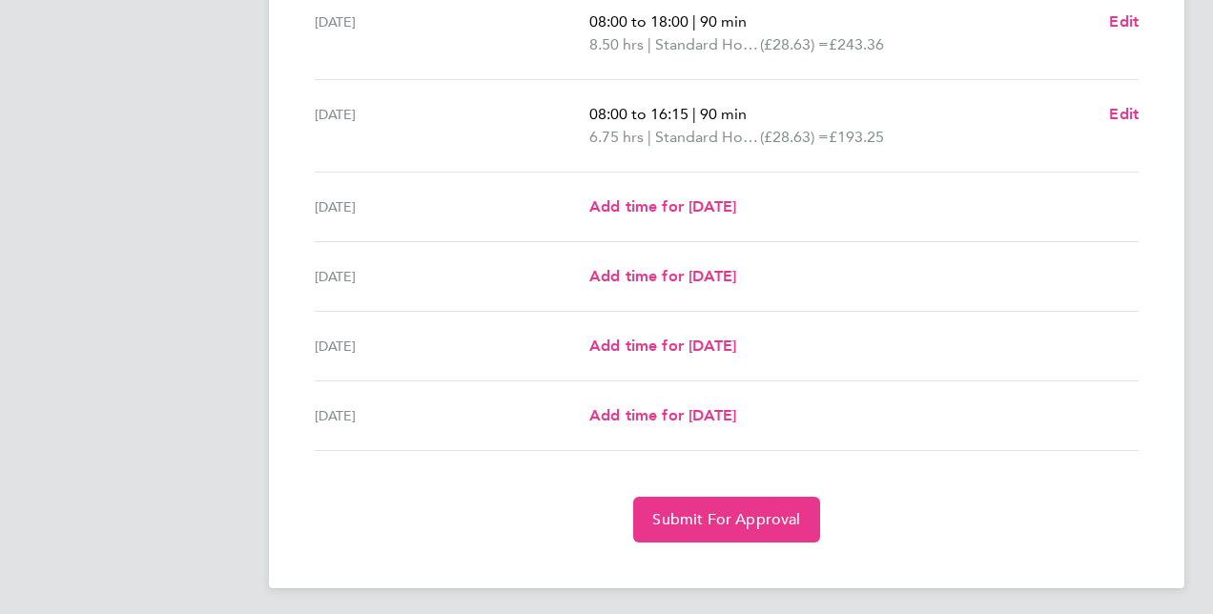
scroll to position [653, 0]
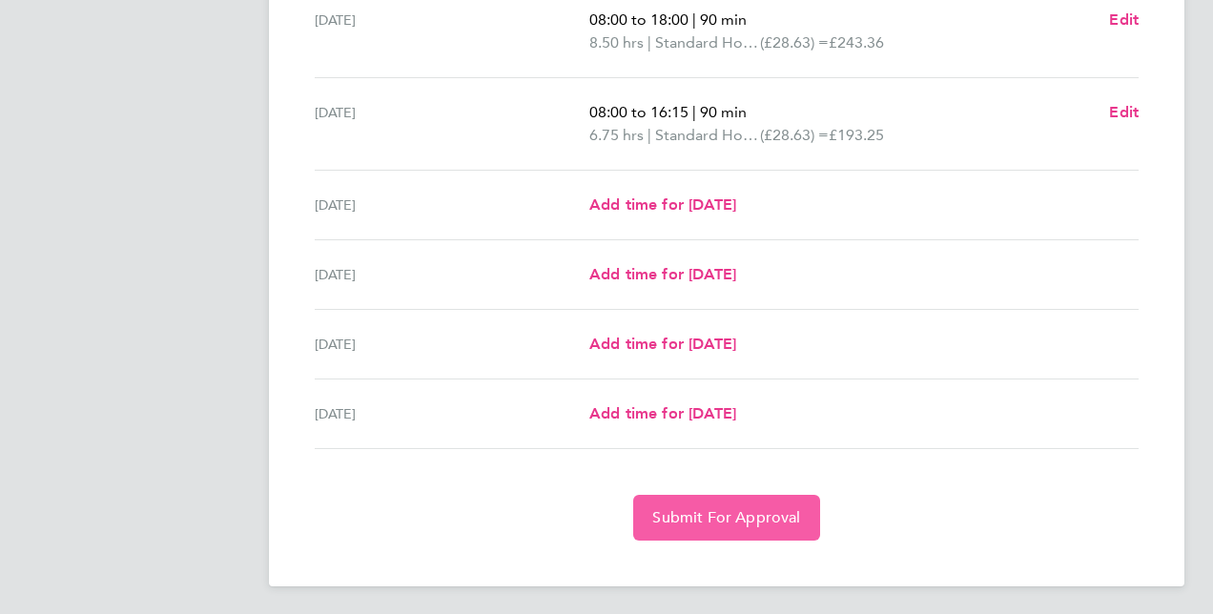
click at [742, 513] on span "Submit For Approval" at bounding box center [726, 517] width 148 height 19
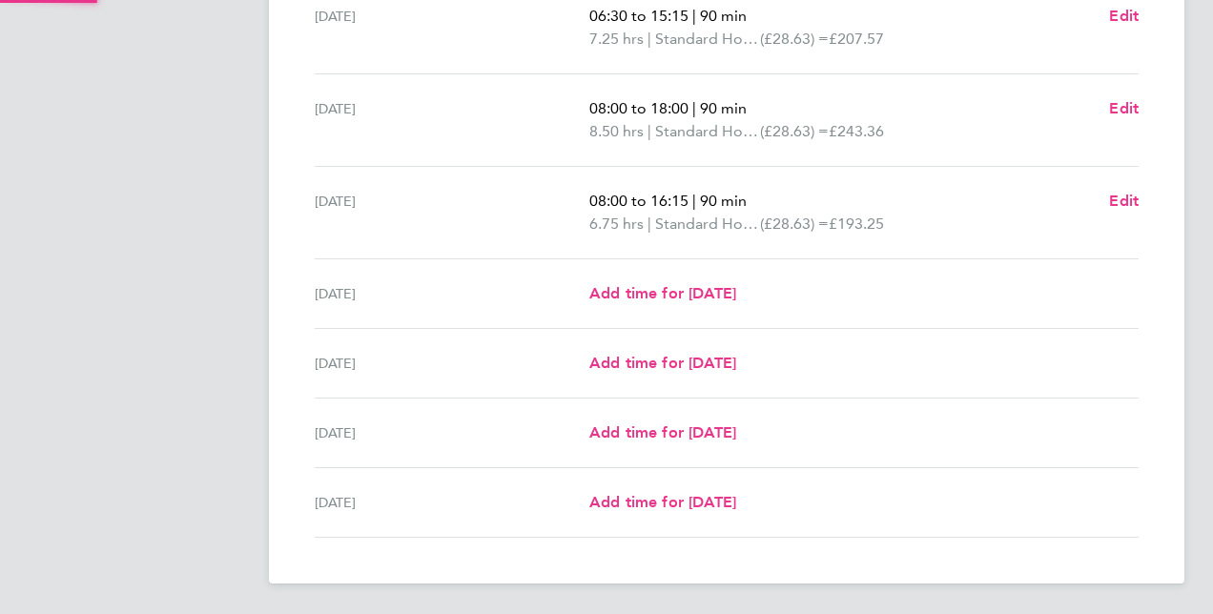
scroll to position [562, 0]
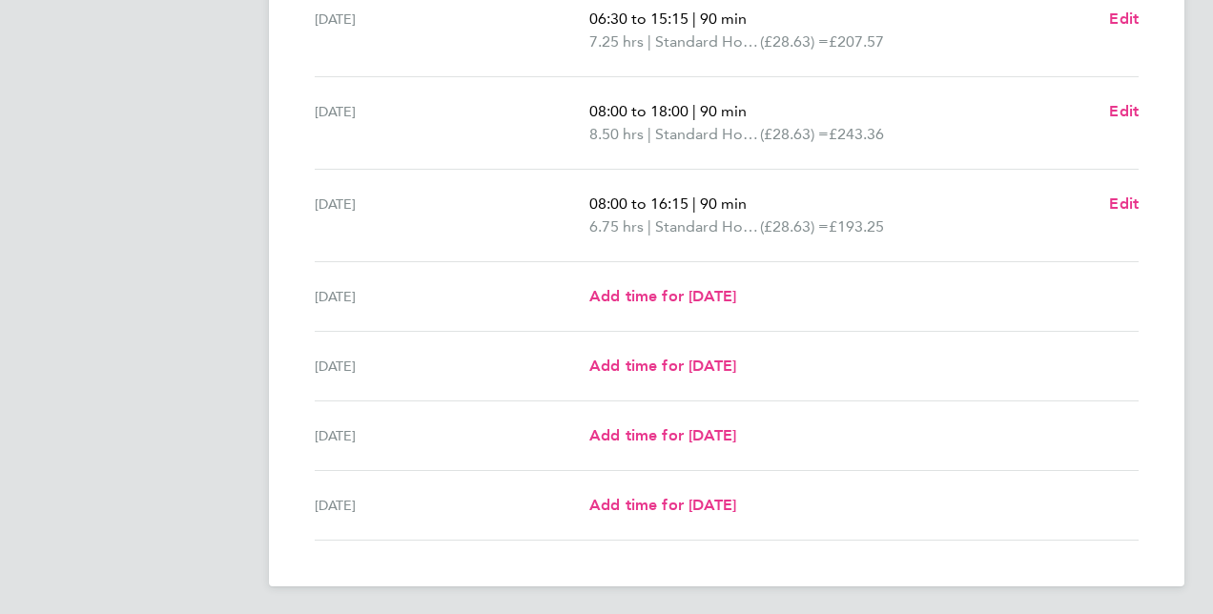
click at [95, 280] on app-navbar "AD Anthony Downey Applications: Dashboard Documents Current page: Timesheets In…" at bounding box center [141, 54] width 225 height 1125
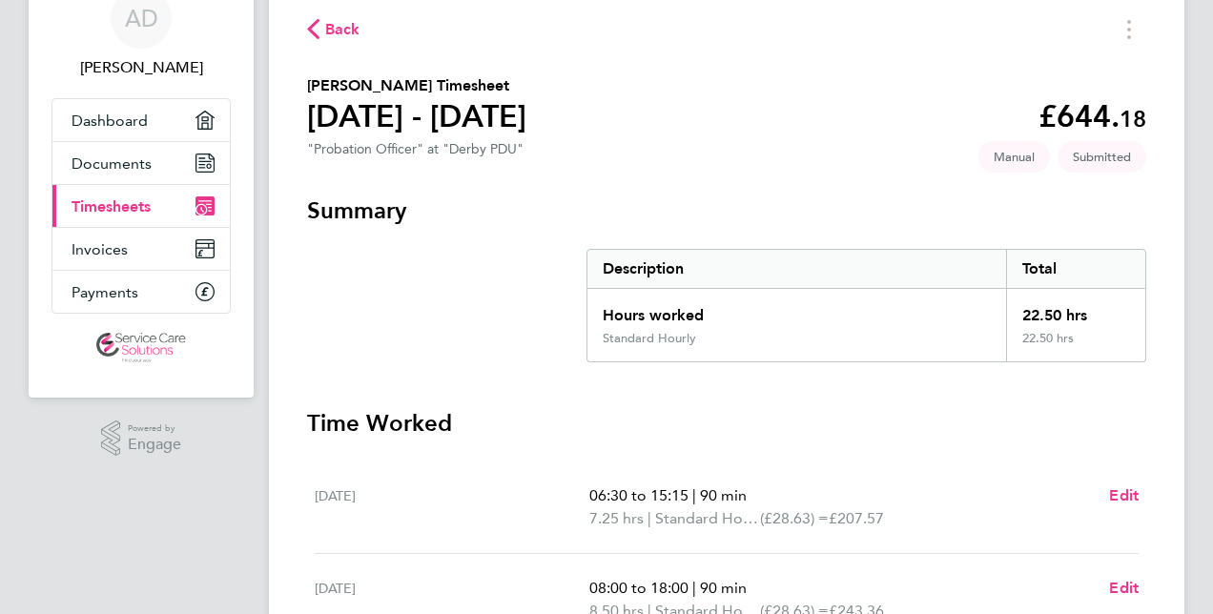
scroll to position [0, 0]
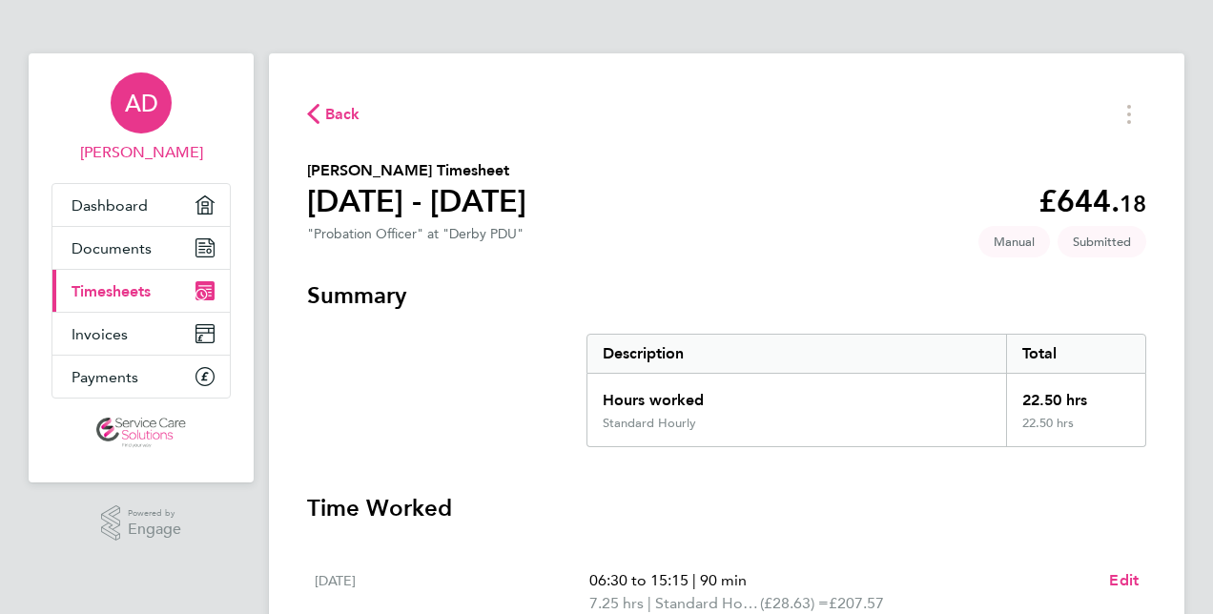
click at [155, 90] on div "AD" at bounding box center [141, 102] width 61 height 61
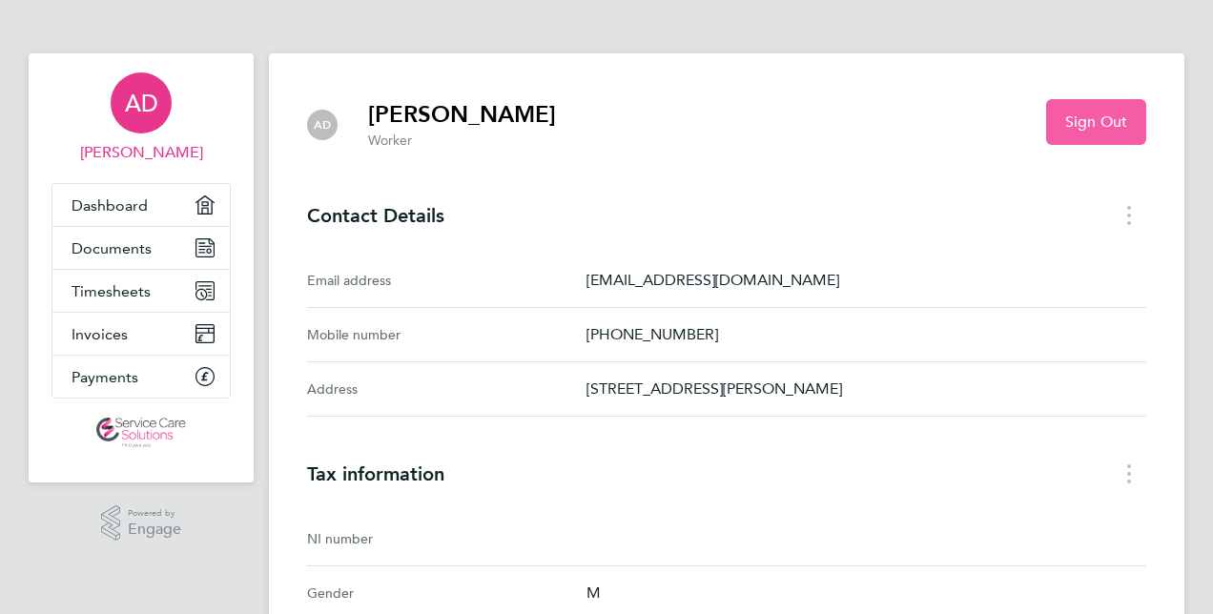
click at [1085, 125] on span "Sign Out" at bounding box center [1096, 122] width 62 height 19
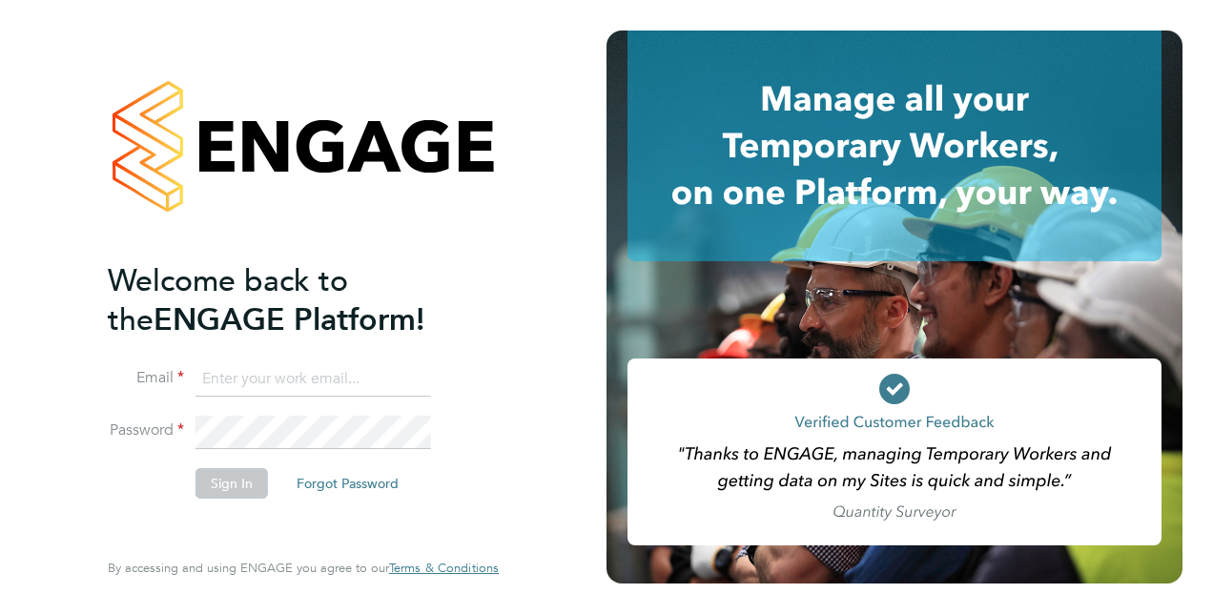
click at [518, 292] on div "Welcome back to the ENGAGE Platform! Email Password Sign In Forgot Password Ent…" at bounding box center [303, 307] width 467 height 614
click at [376, 381] on input at bounding box center [313, 379] width 236 height 34
click at [177, 76] on div at bounding box center [303, 146] width 391 height 231
